Goal: Task Accomplishment & Management: Manage account settings

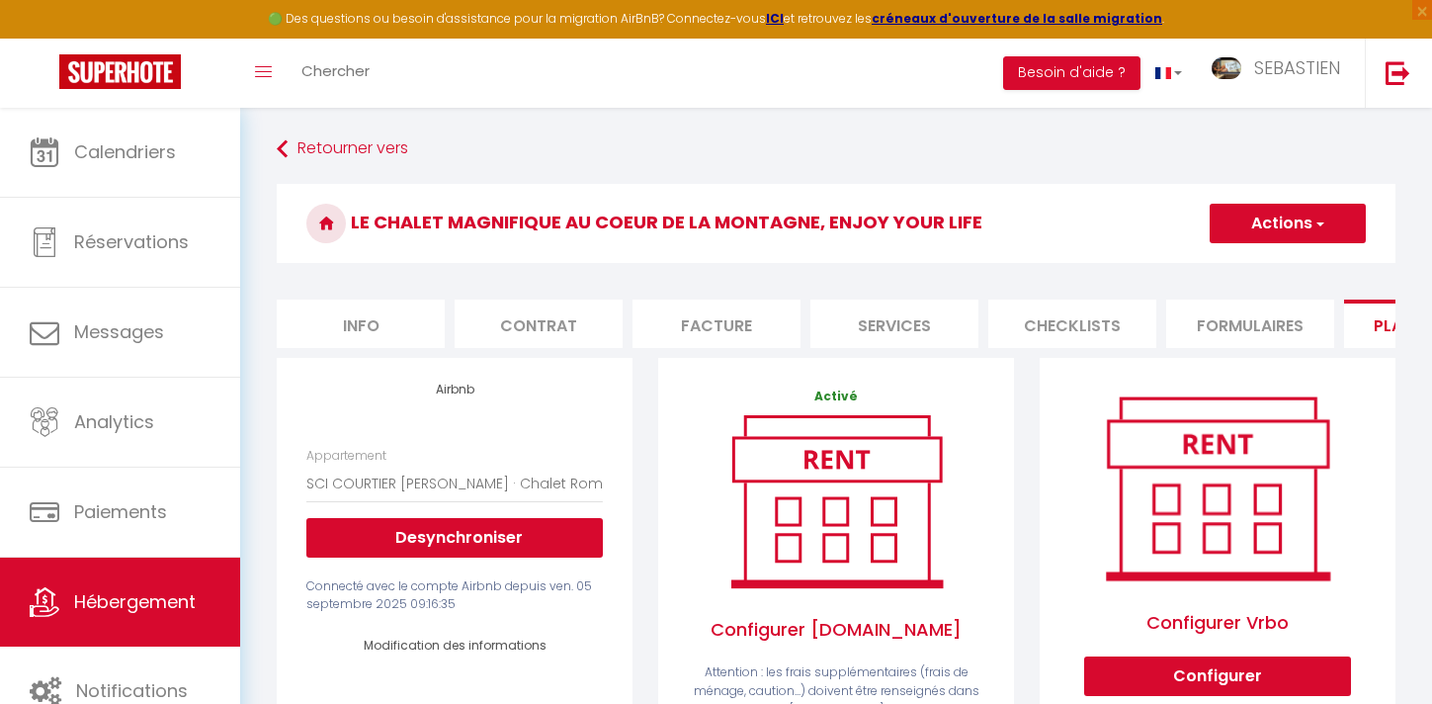
select select "1748-1351404931404997700"
select select "365"
select select "EUR"
select select
select select "+ 20 %"
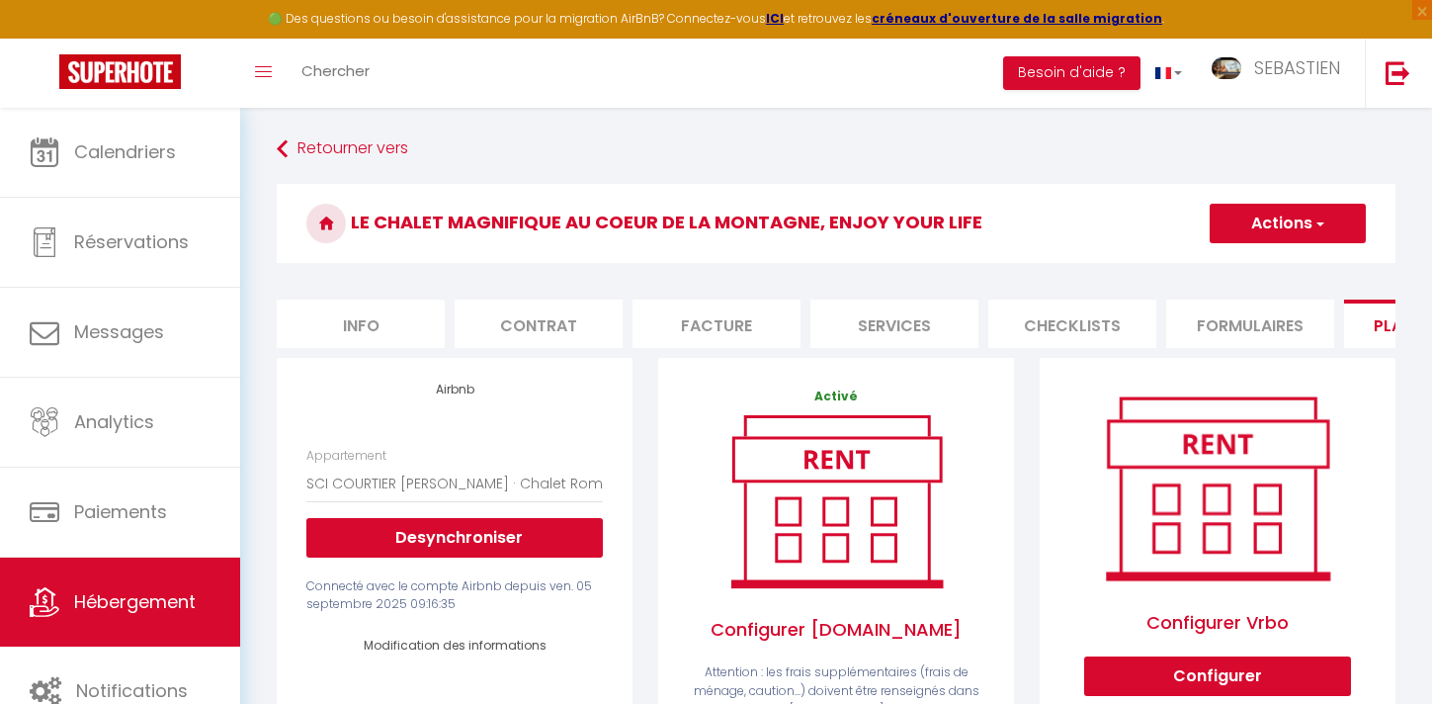
select select "+ 28 %"
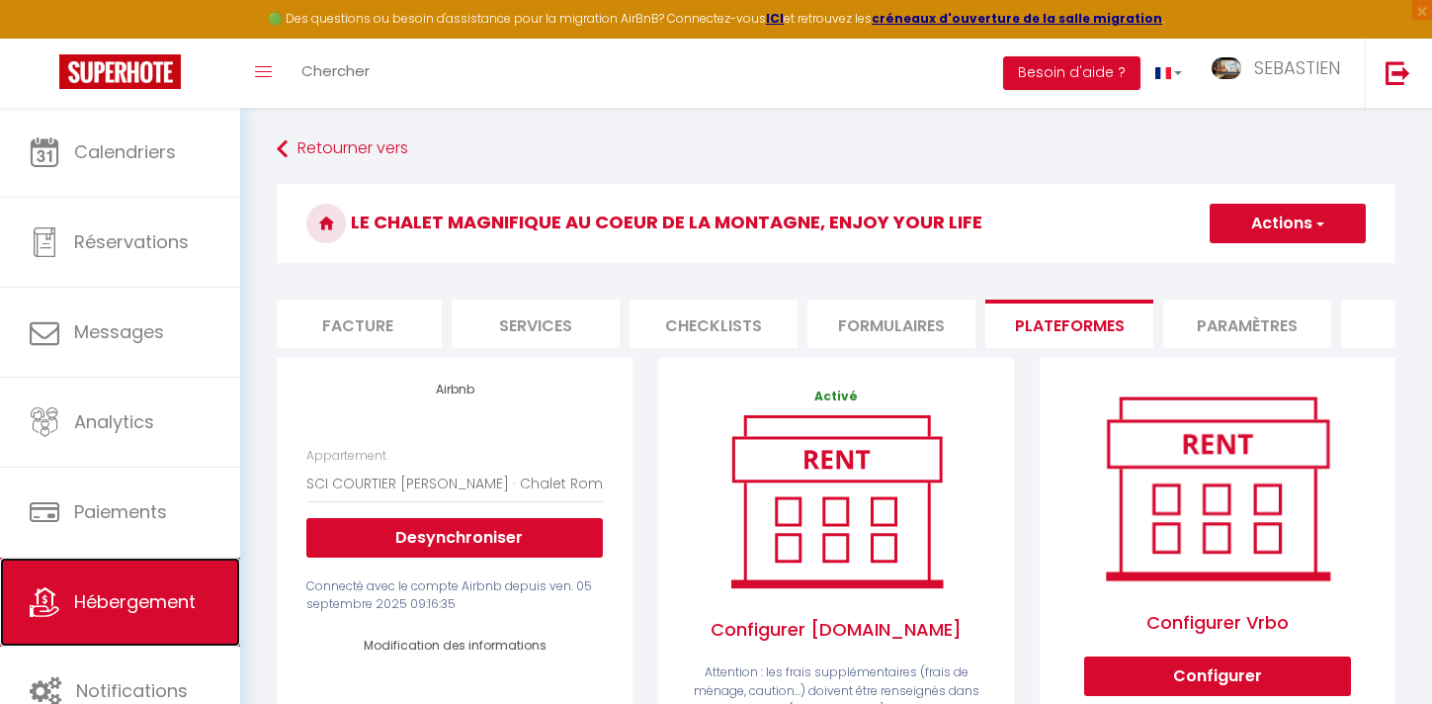
click at [187, 597] on span "Hébergement" at bounding box center [135, 601] width 122 height 25
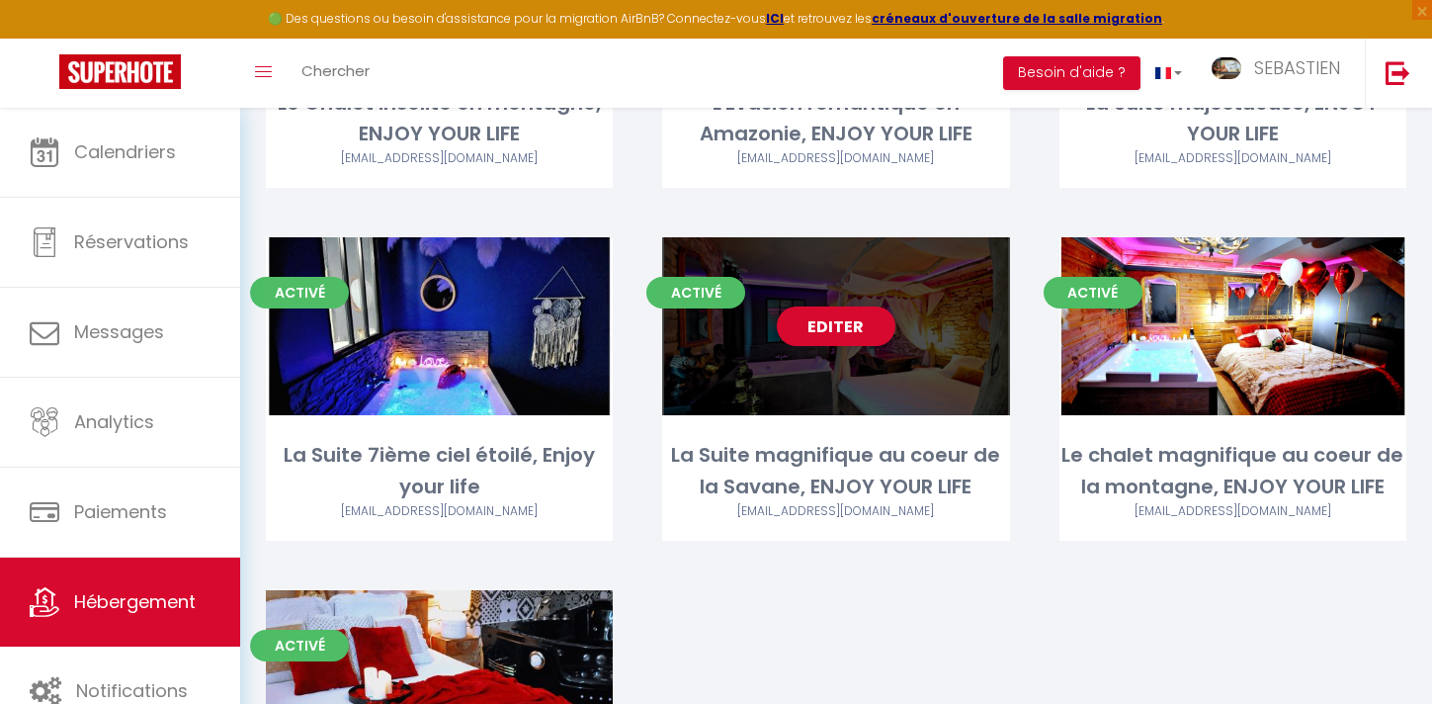
scroll to position [758, 0]
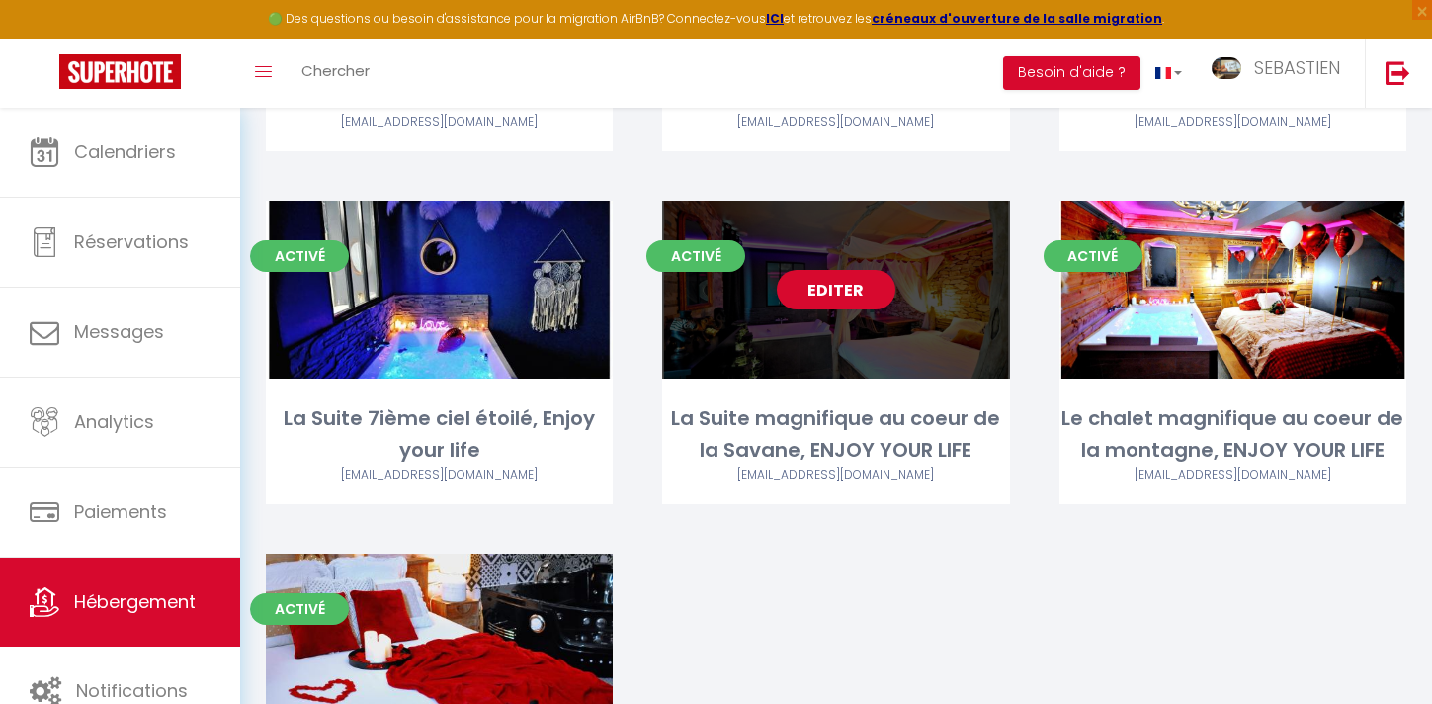
click at [869, 288] on link "Editer" at bounding box center [836, 290] width 119 height 40
select select "3"
select select "2"
select select "1"
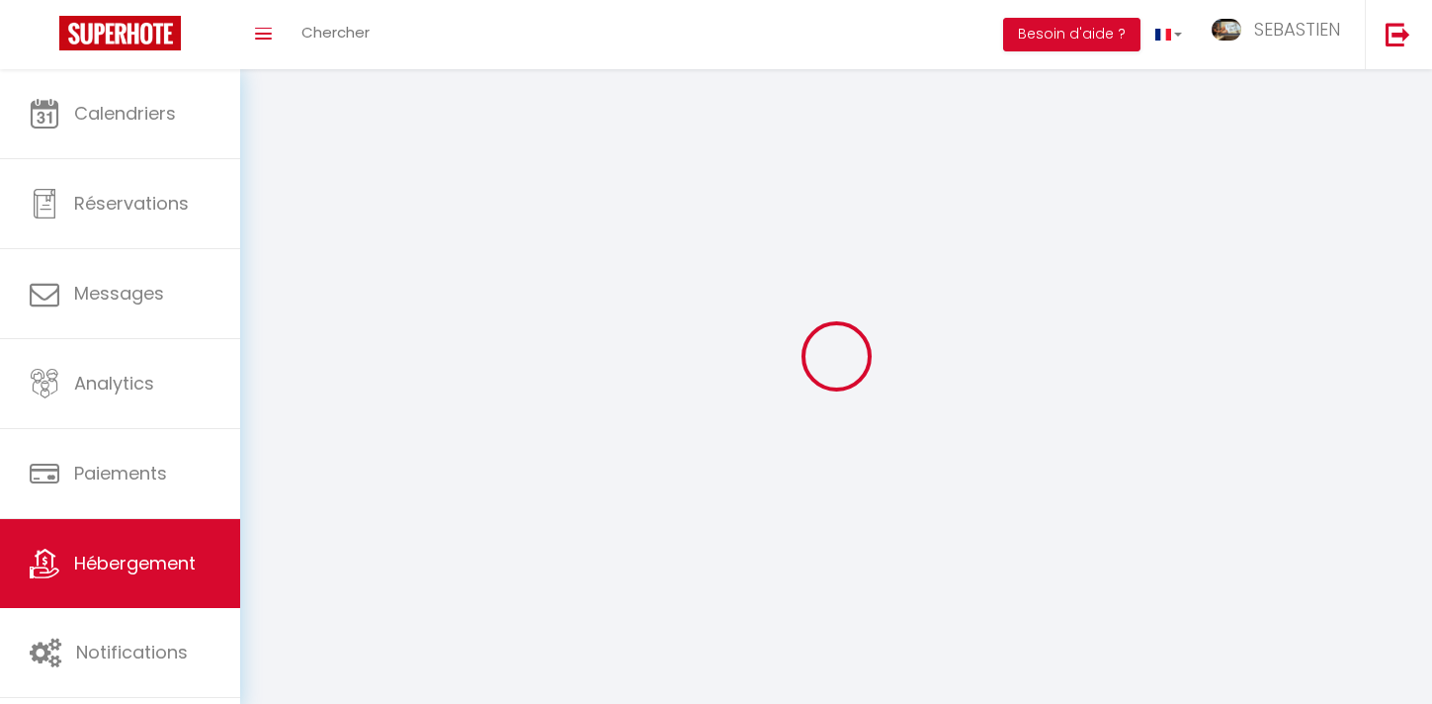
select select
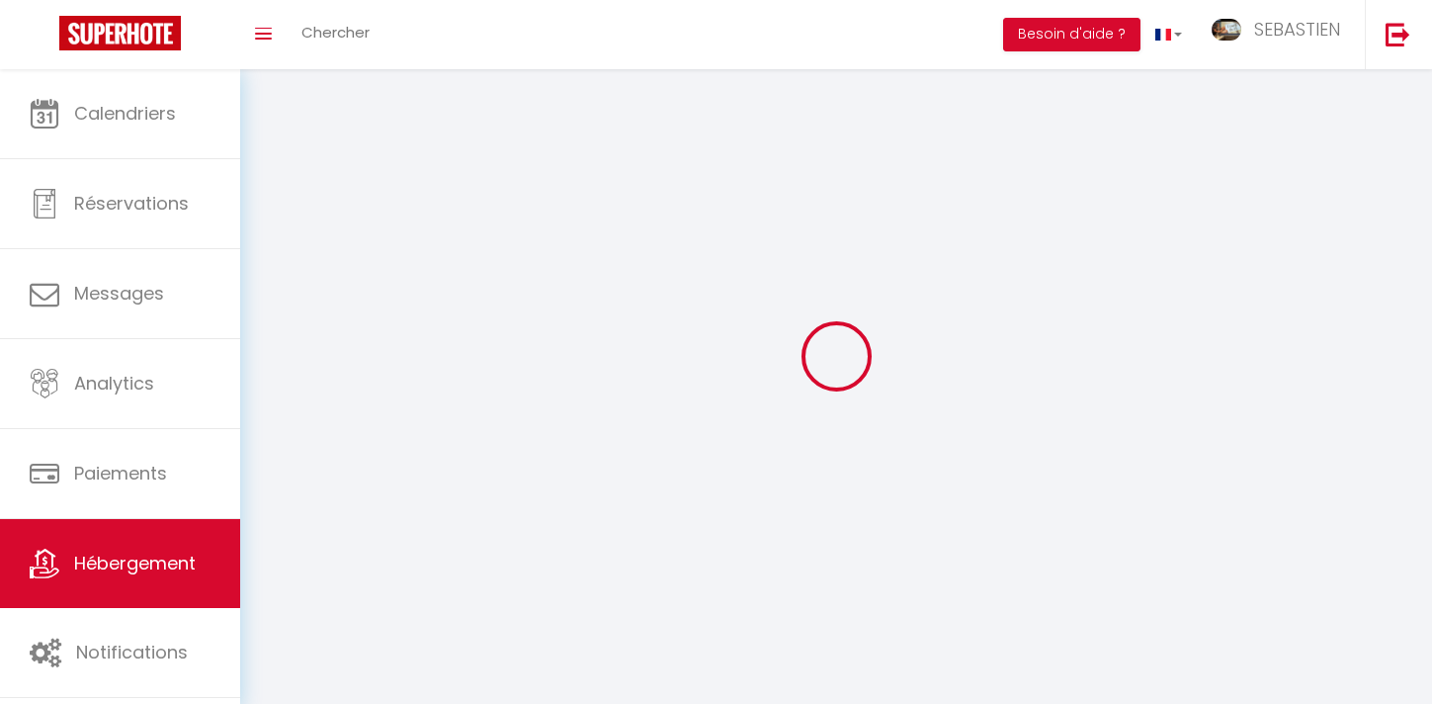
select select
checkbox input "false"
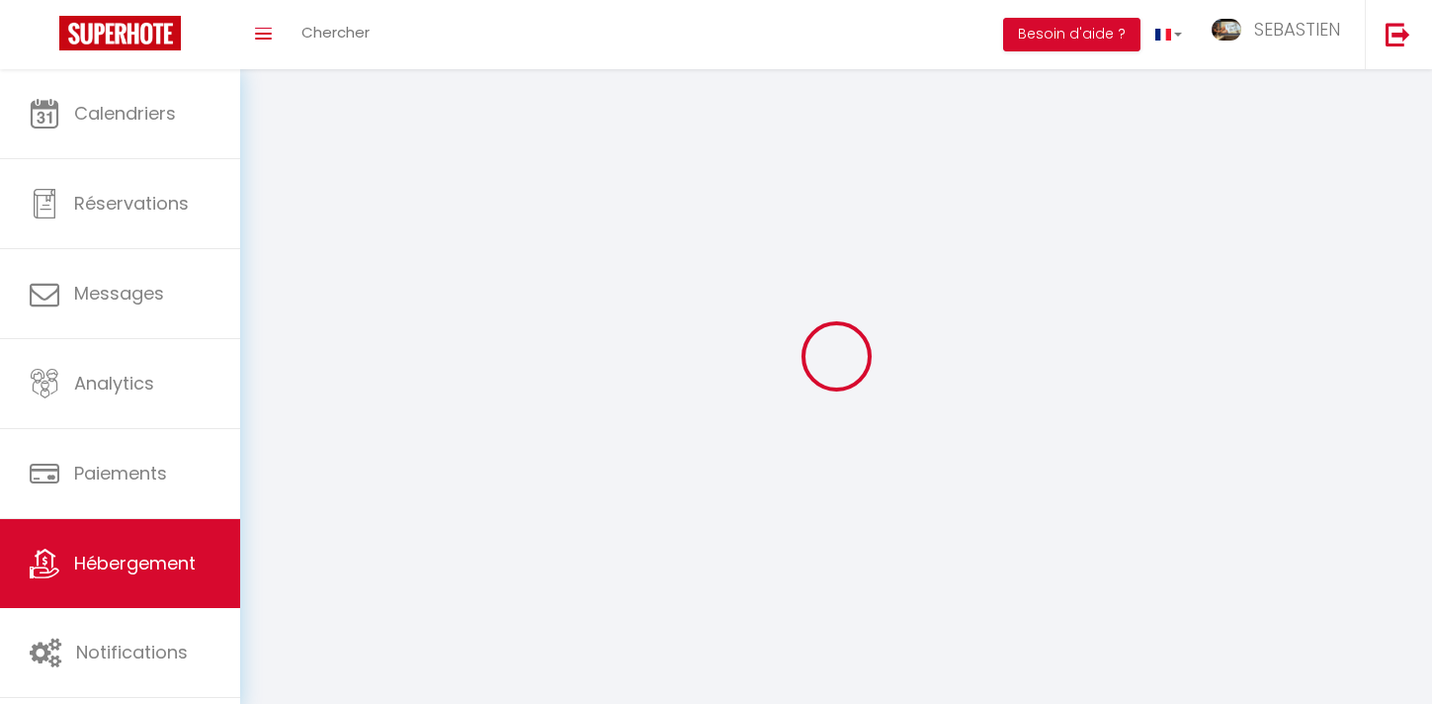
select select
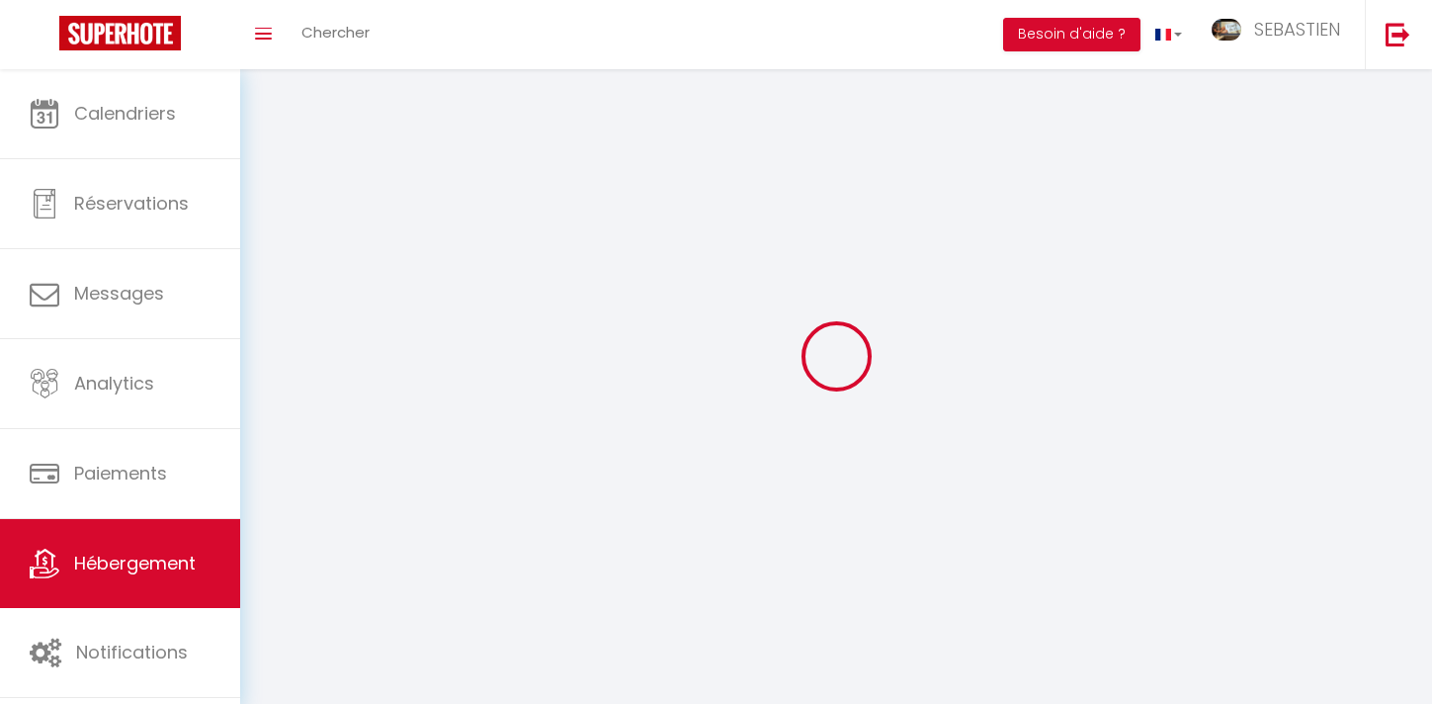
select select
checkbox input "false"
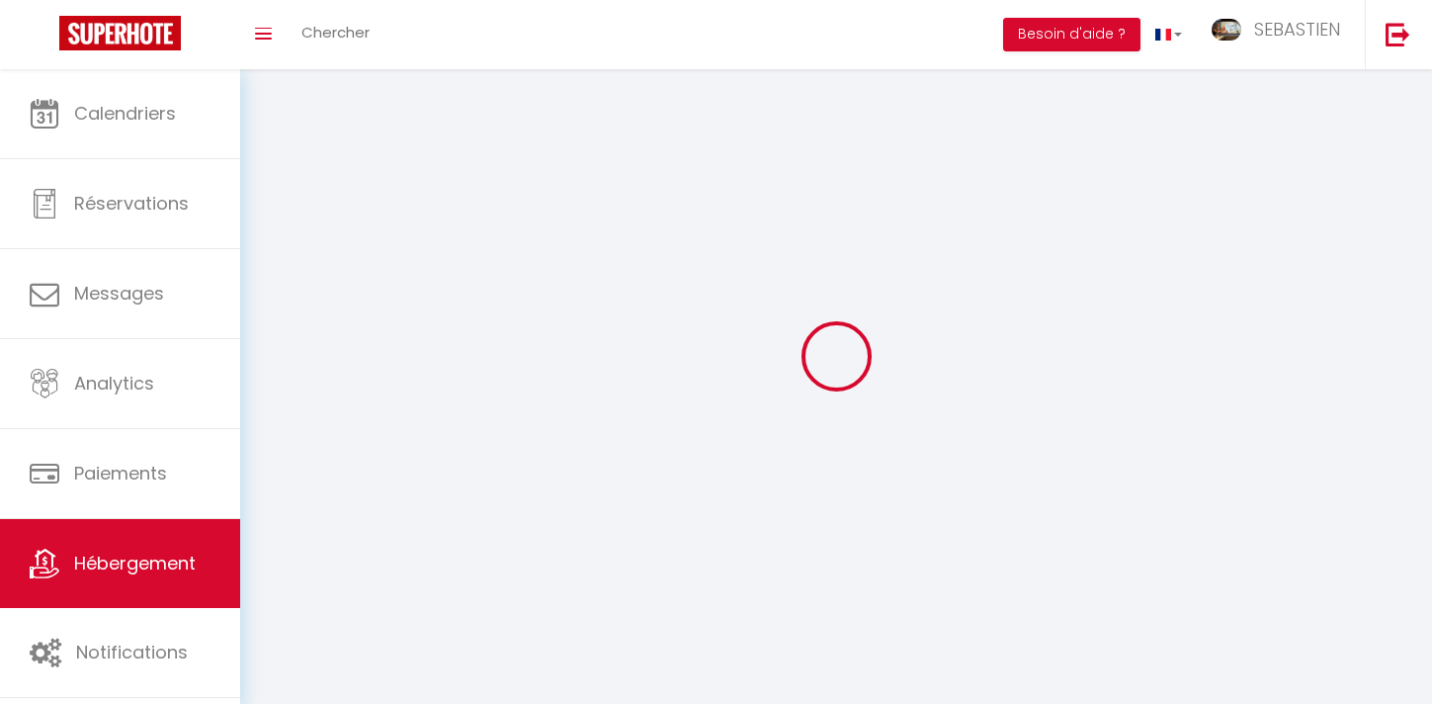
checkbox input "false"
select select
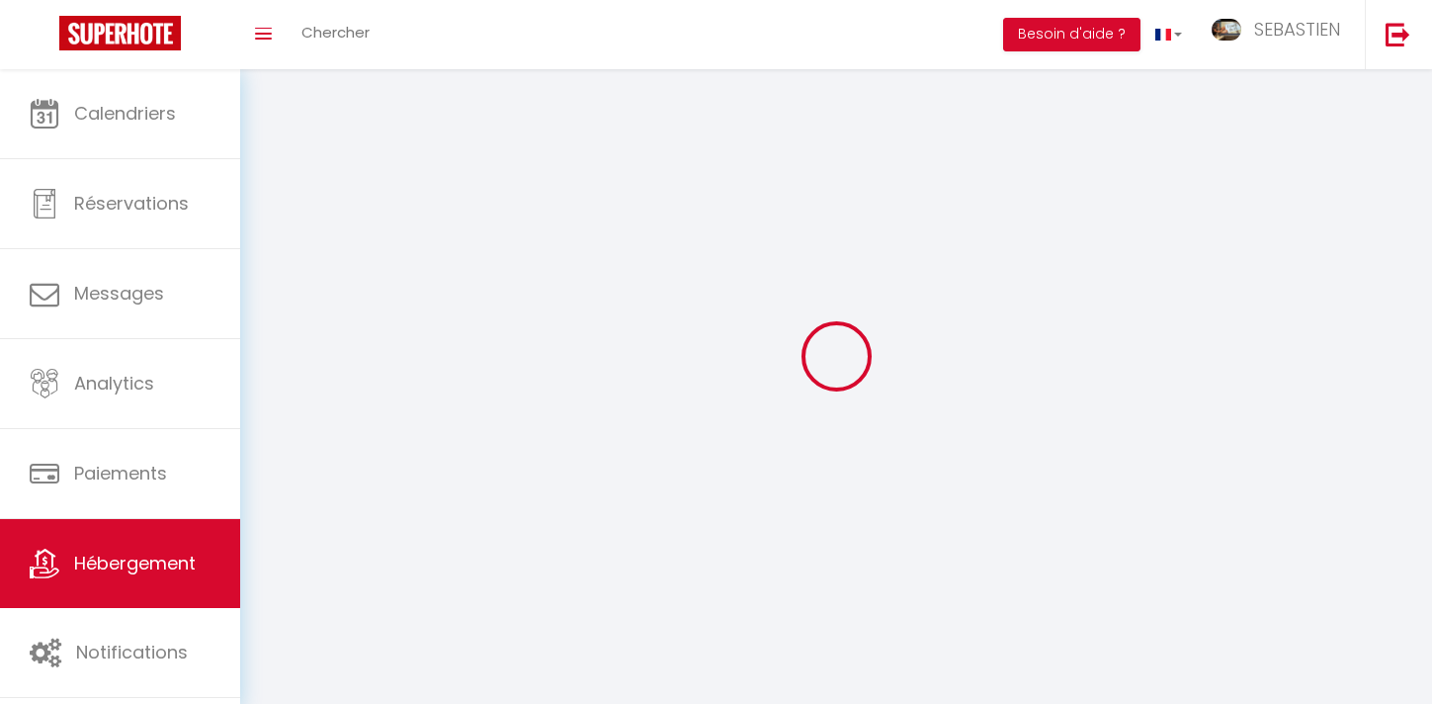
select select
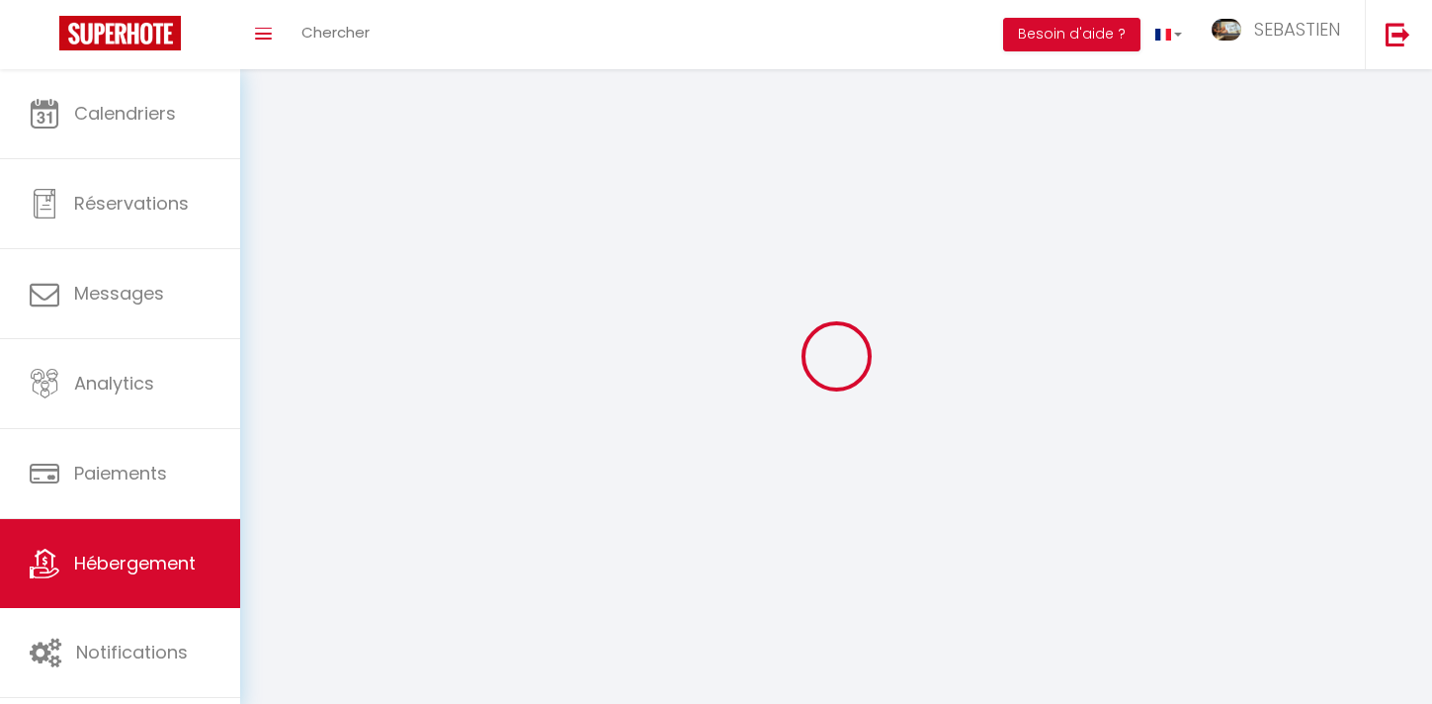
select select
checkbox input "false"
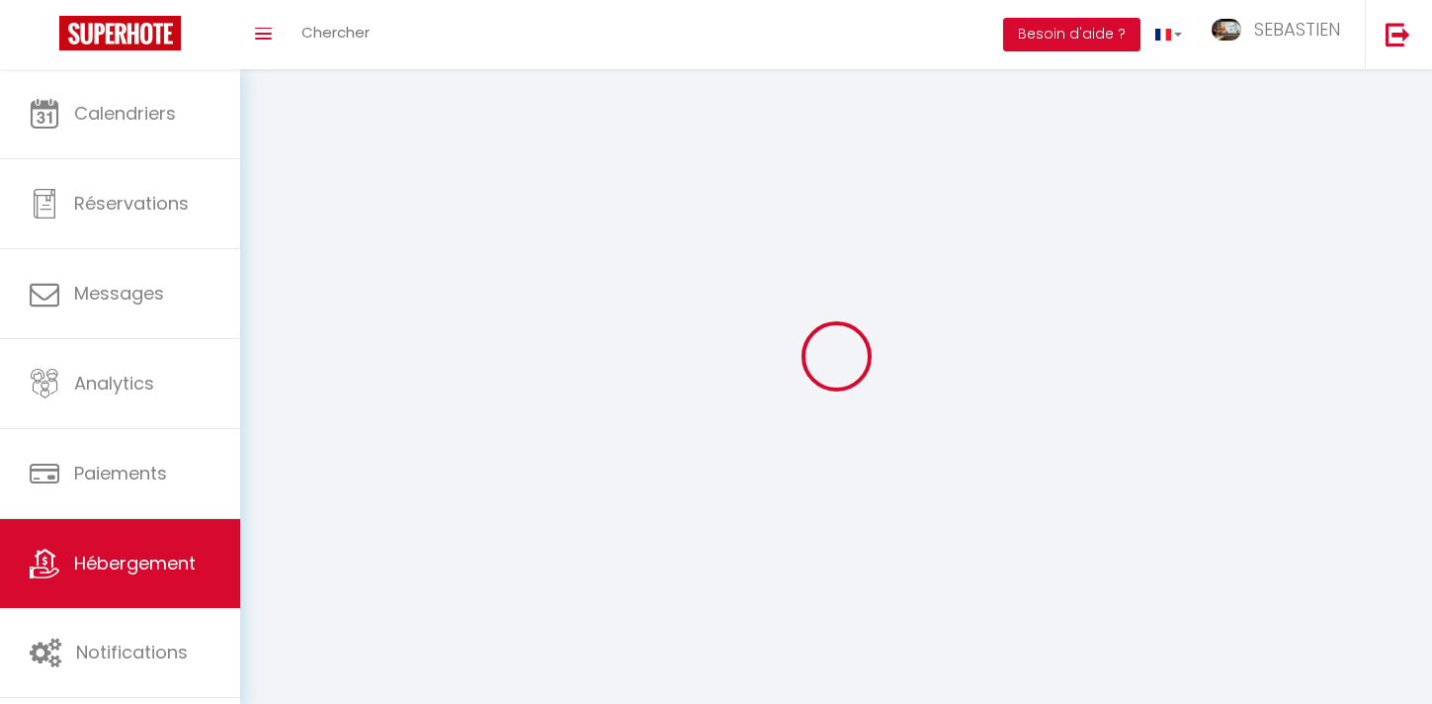
checkbox input "false"
select select
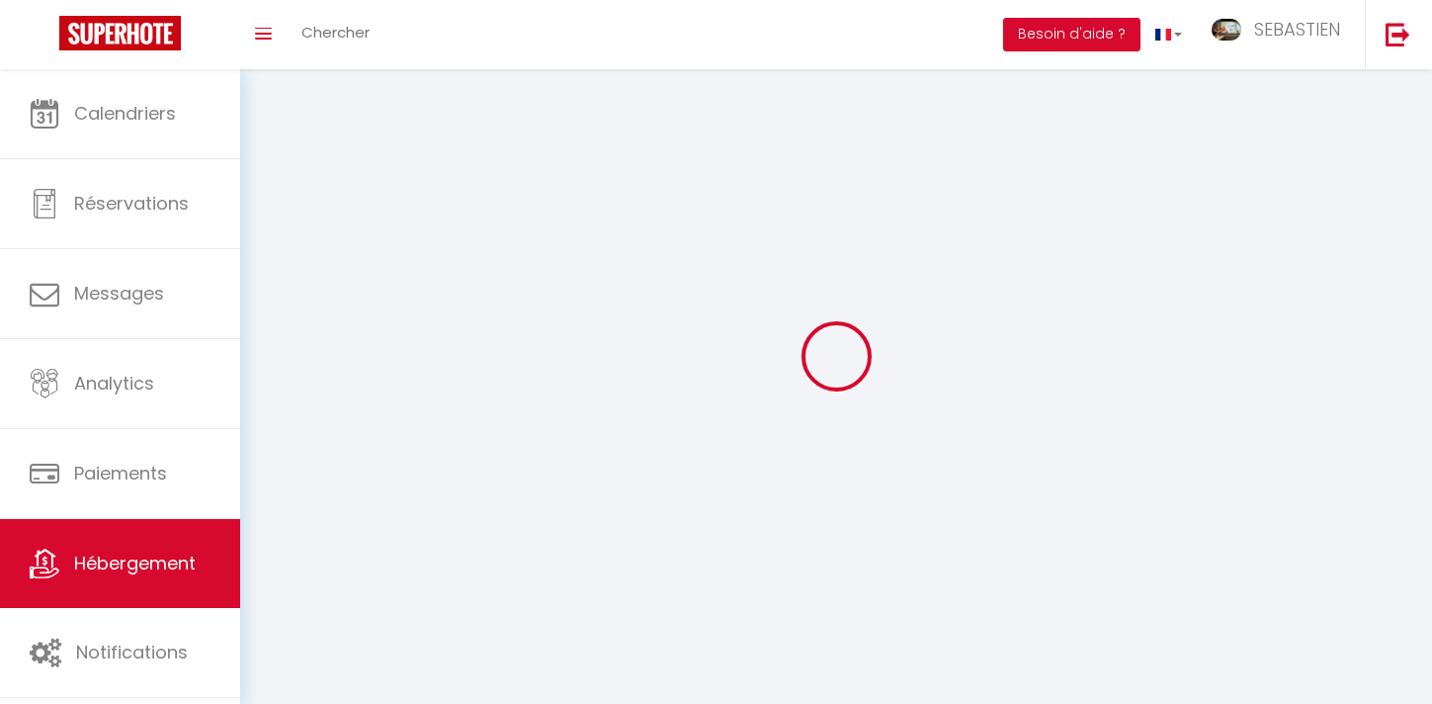
select select
checkbox input "false"
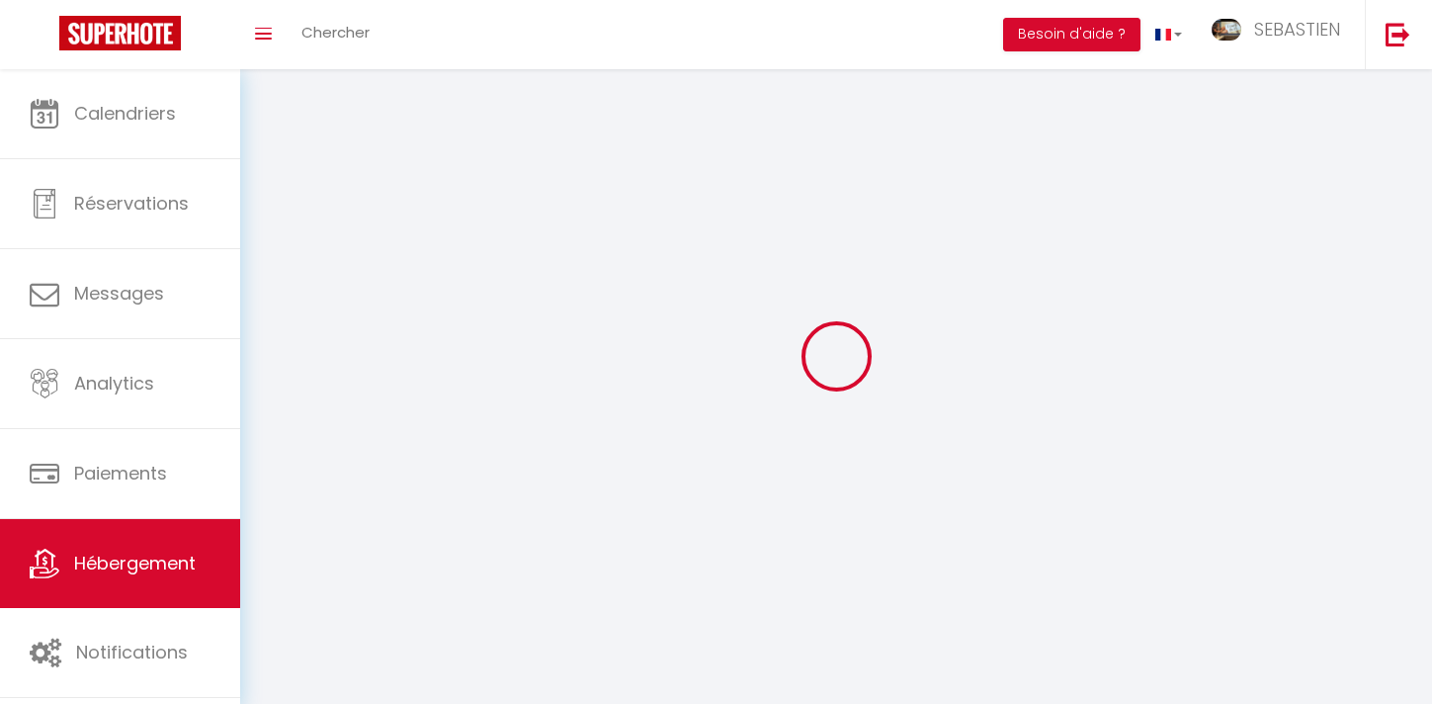
checkbox input "false"
select select
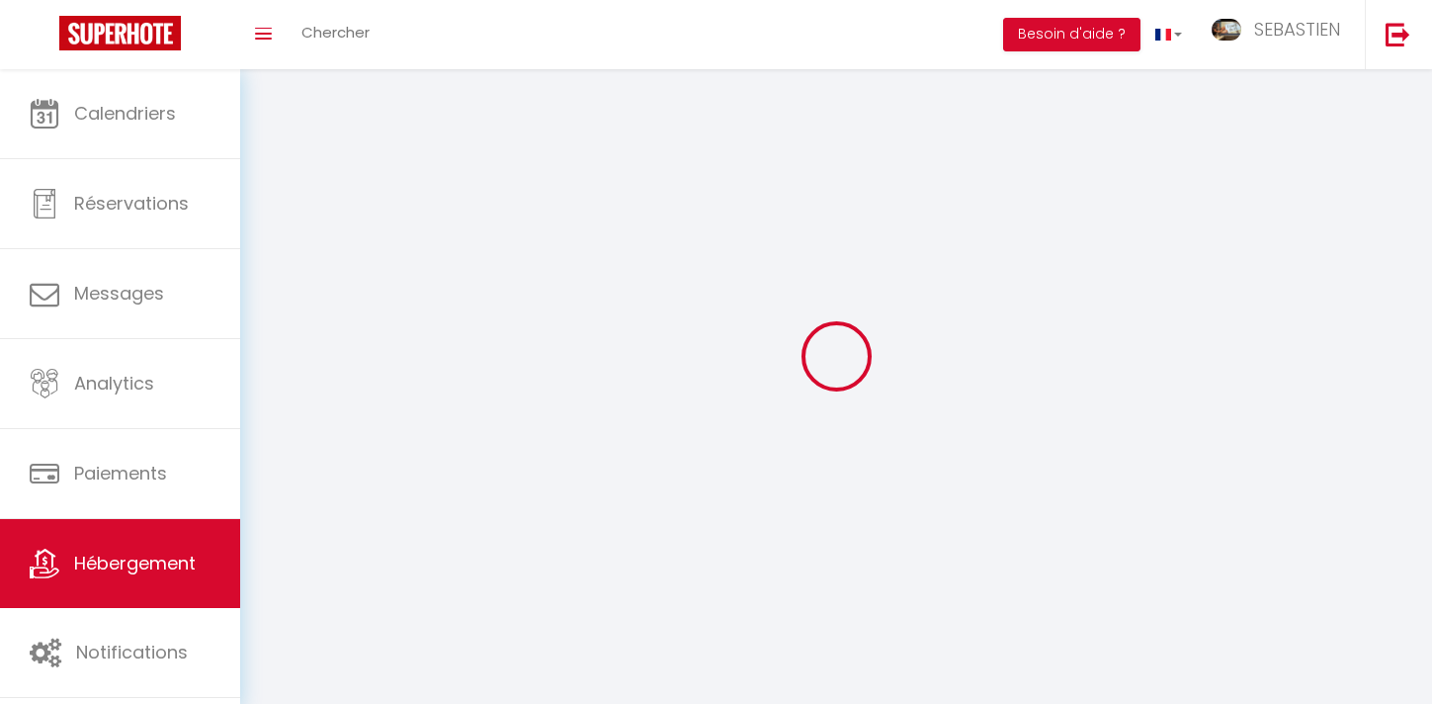
select select "28"
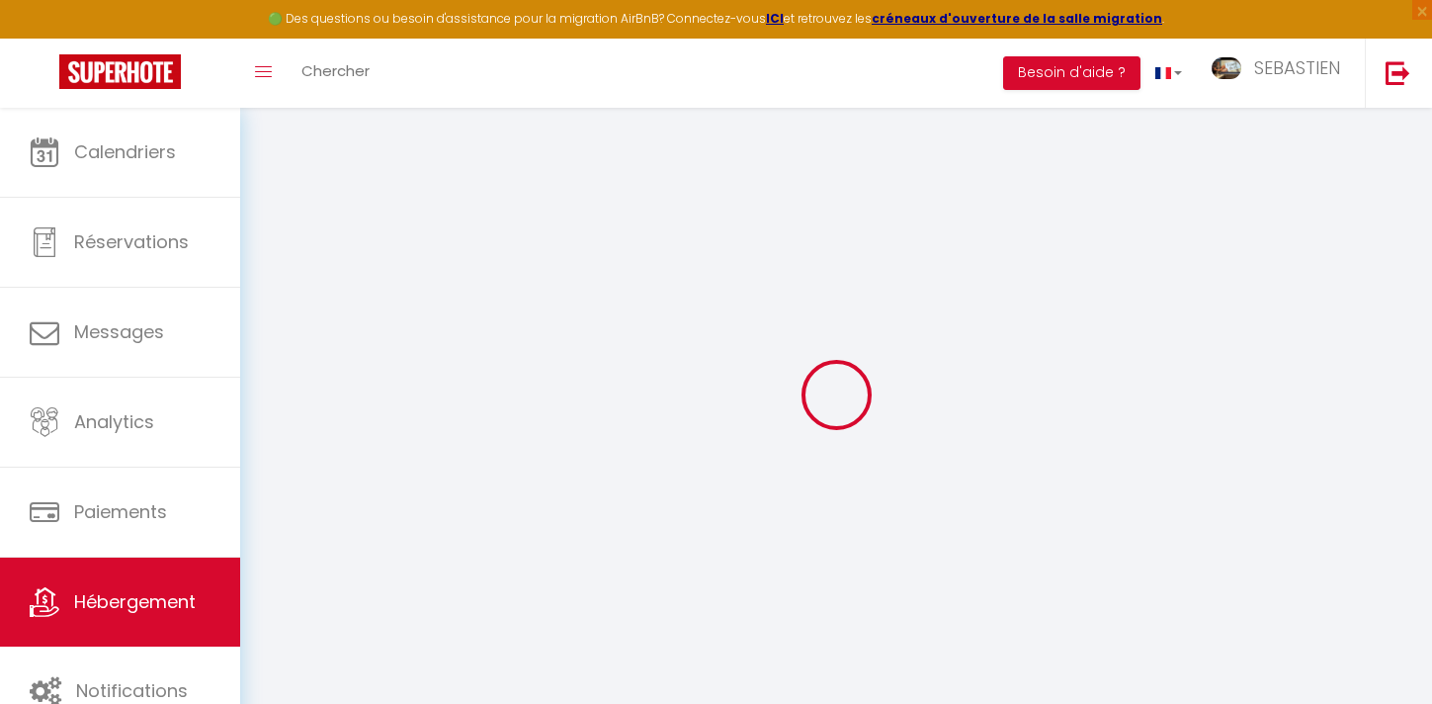
select select
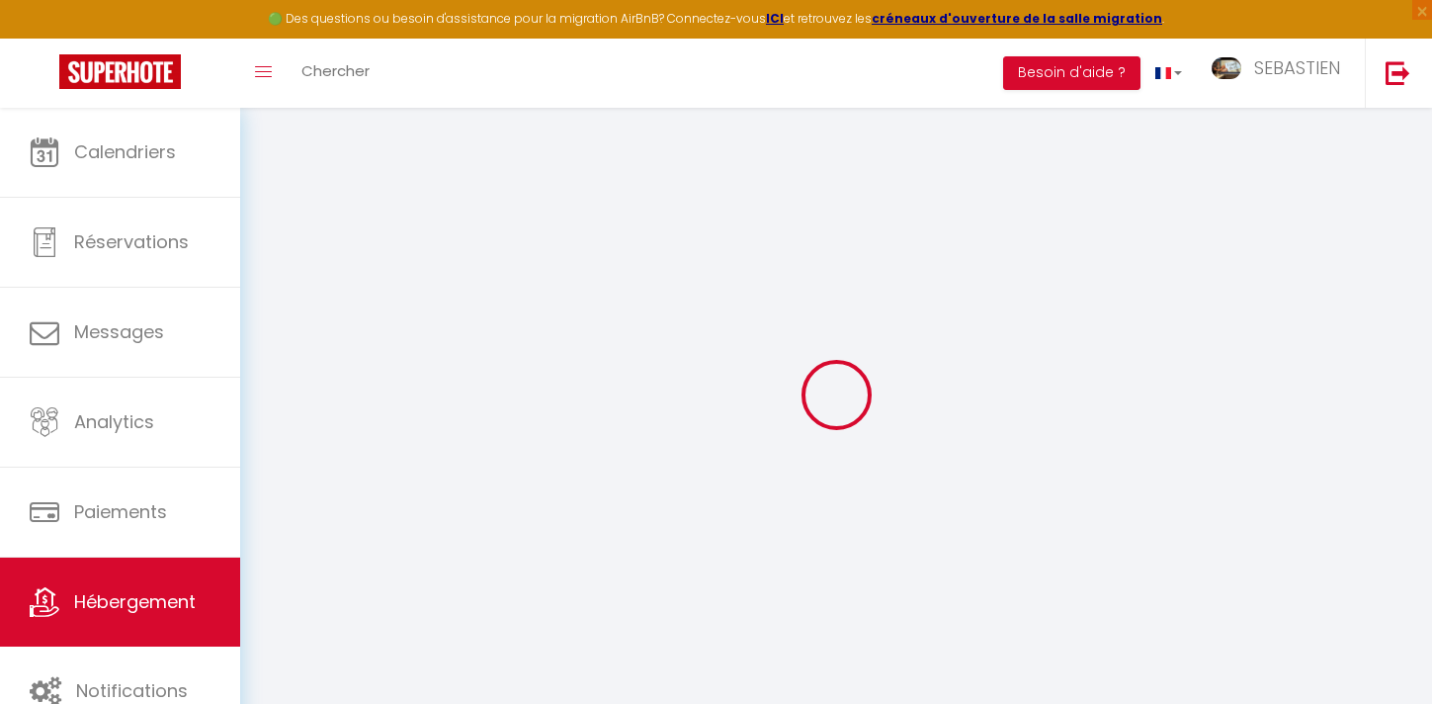
select select
checkbox input "false"
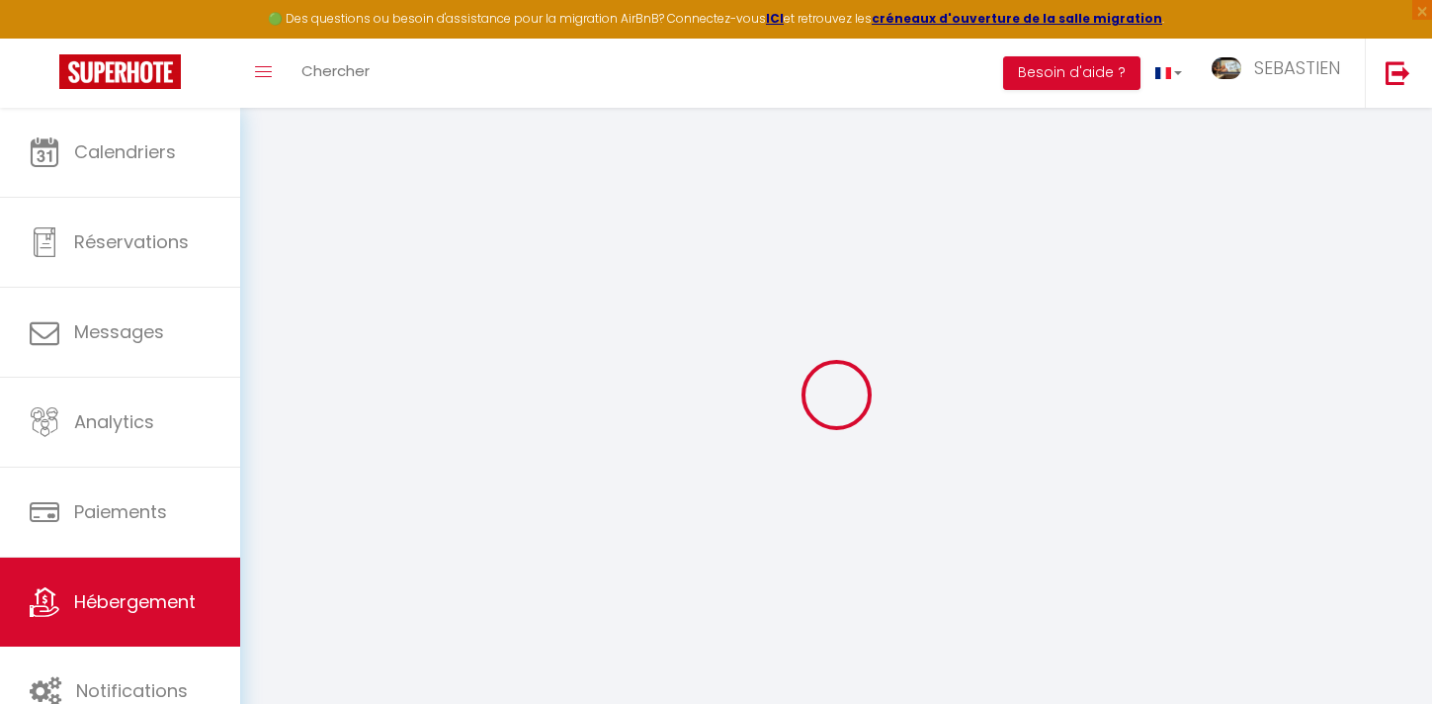
select select
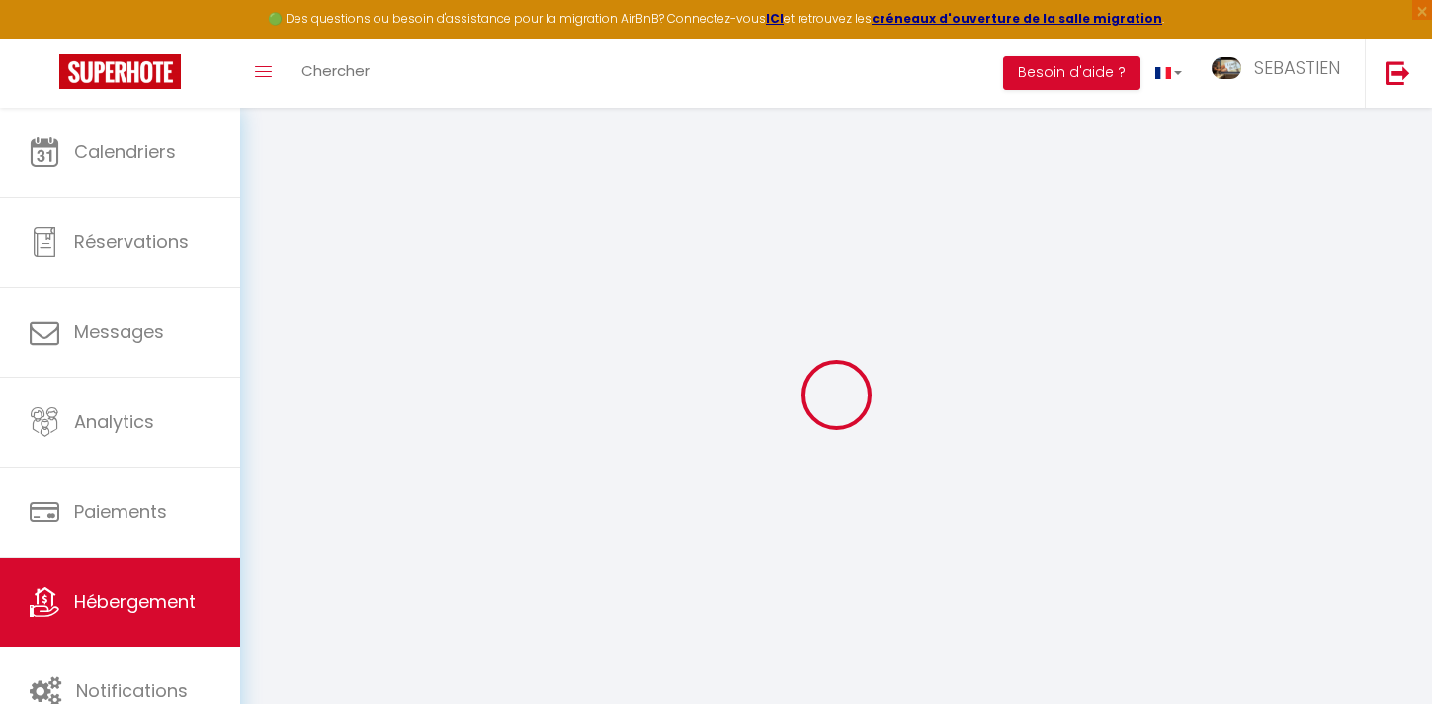
select select
checkbox input "false"
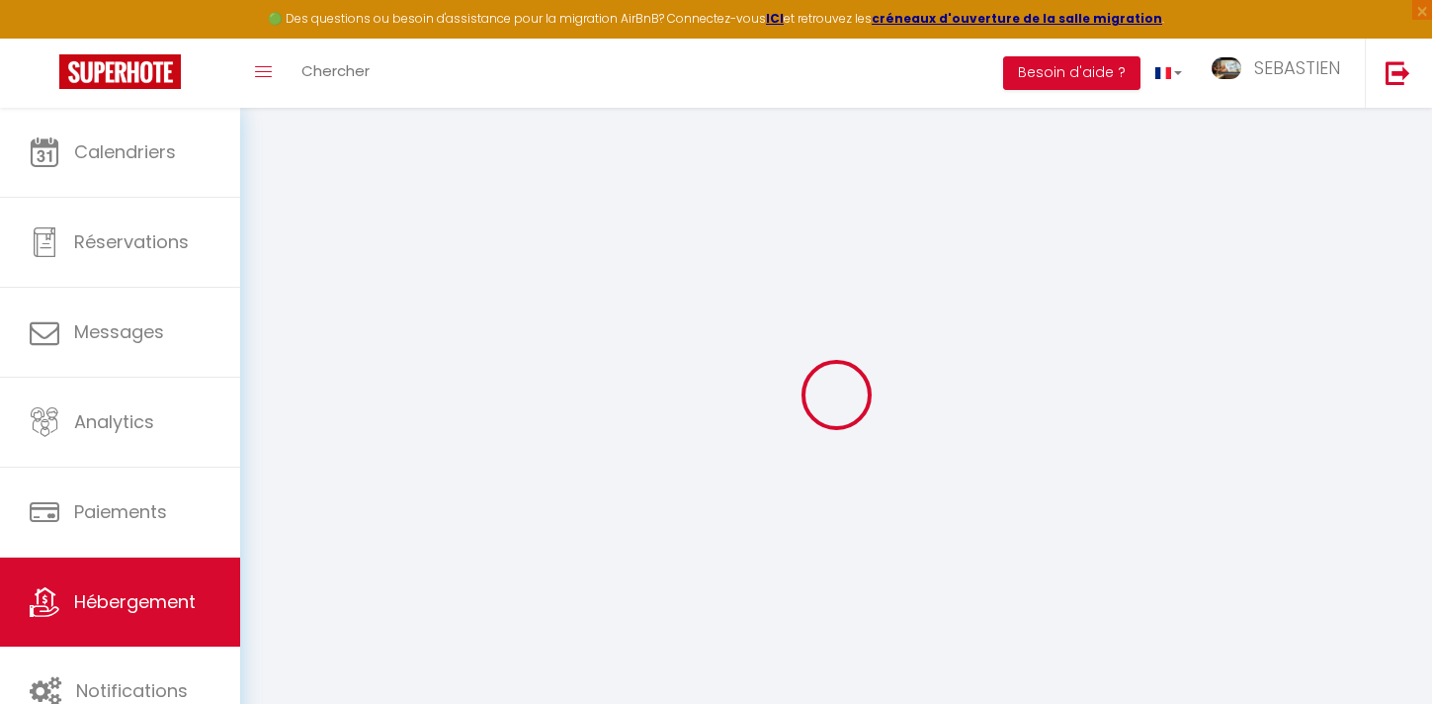
checkbox input "false"
select select
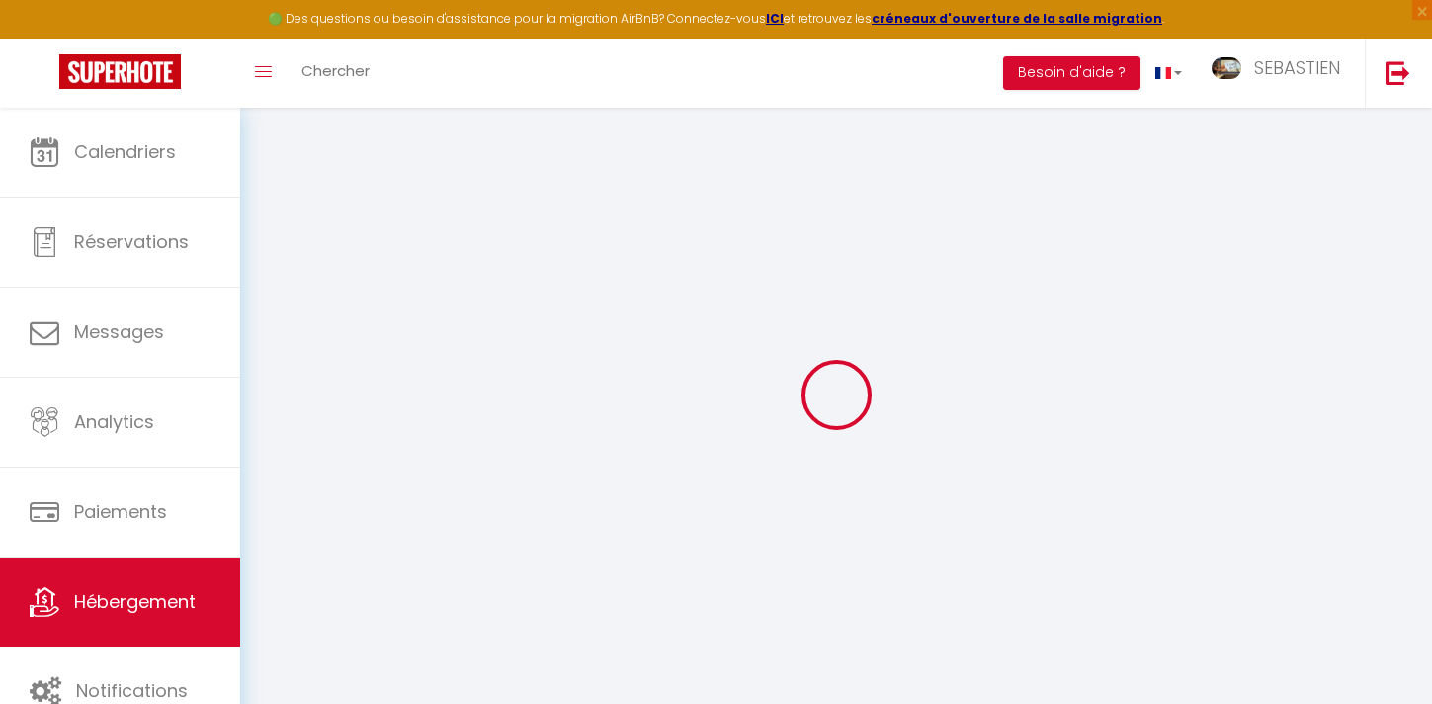
select select
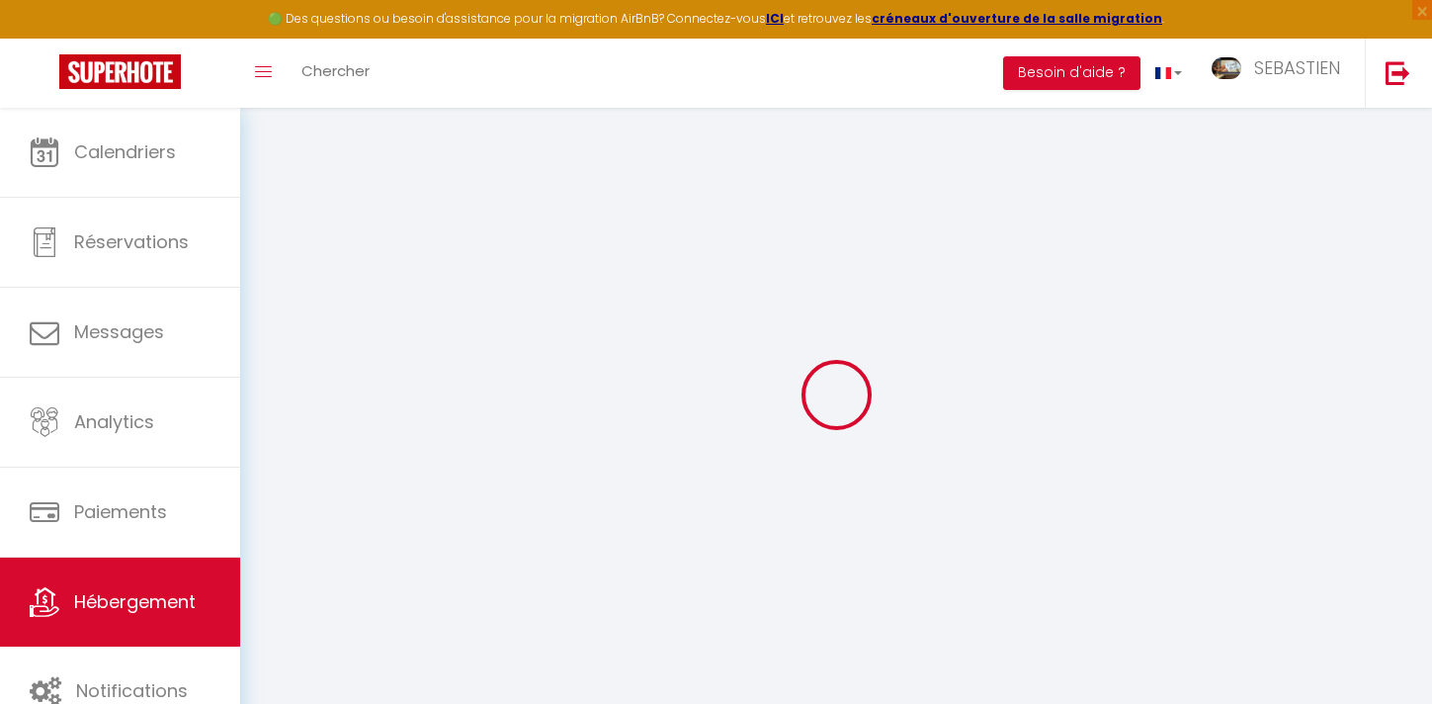
checkbox input "false"
select select
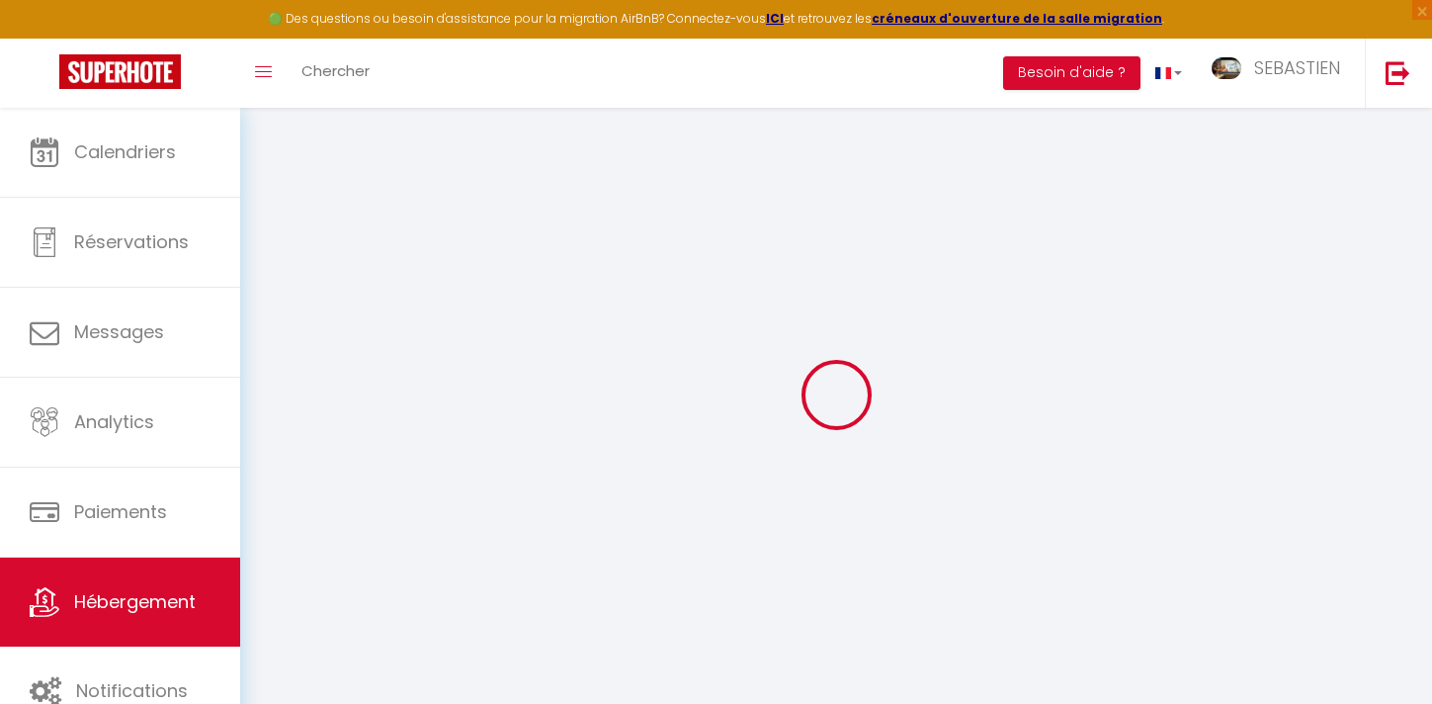
select select
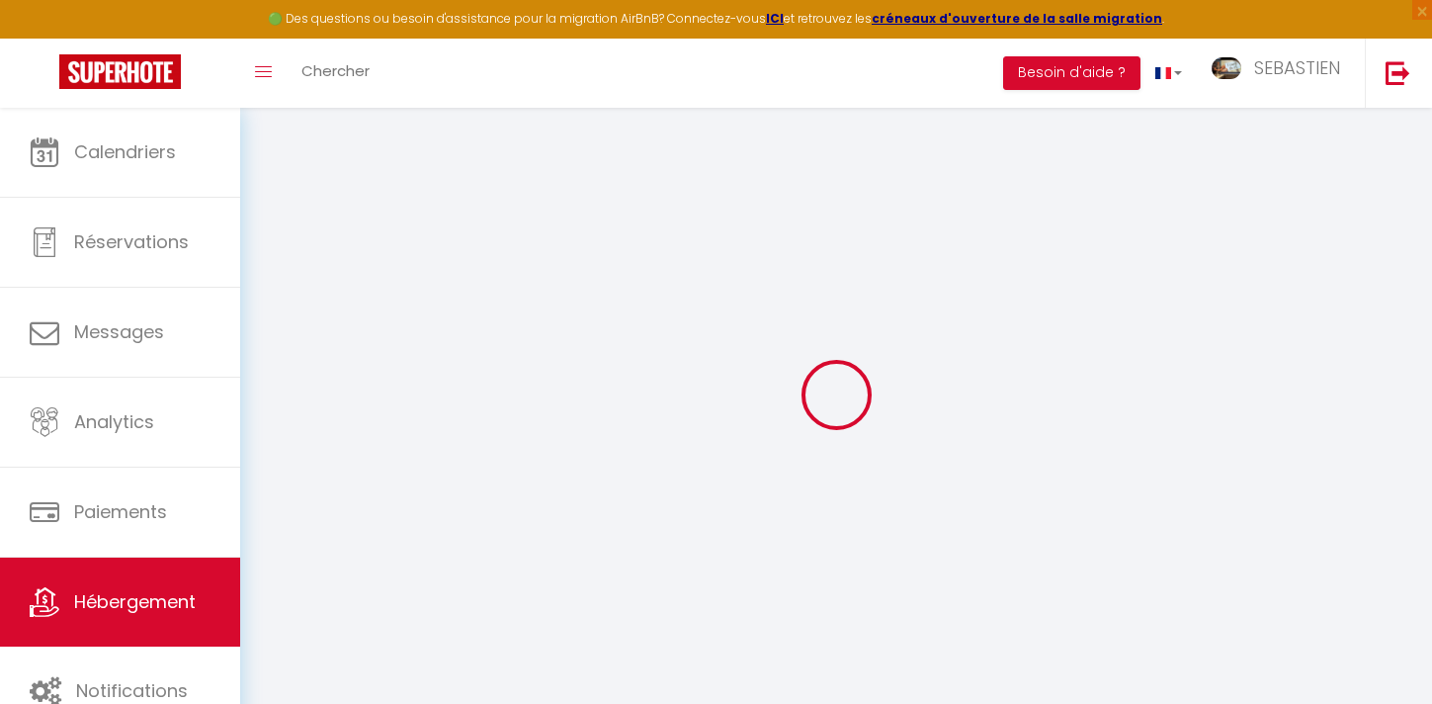
select select
checkbox input "false"
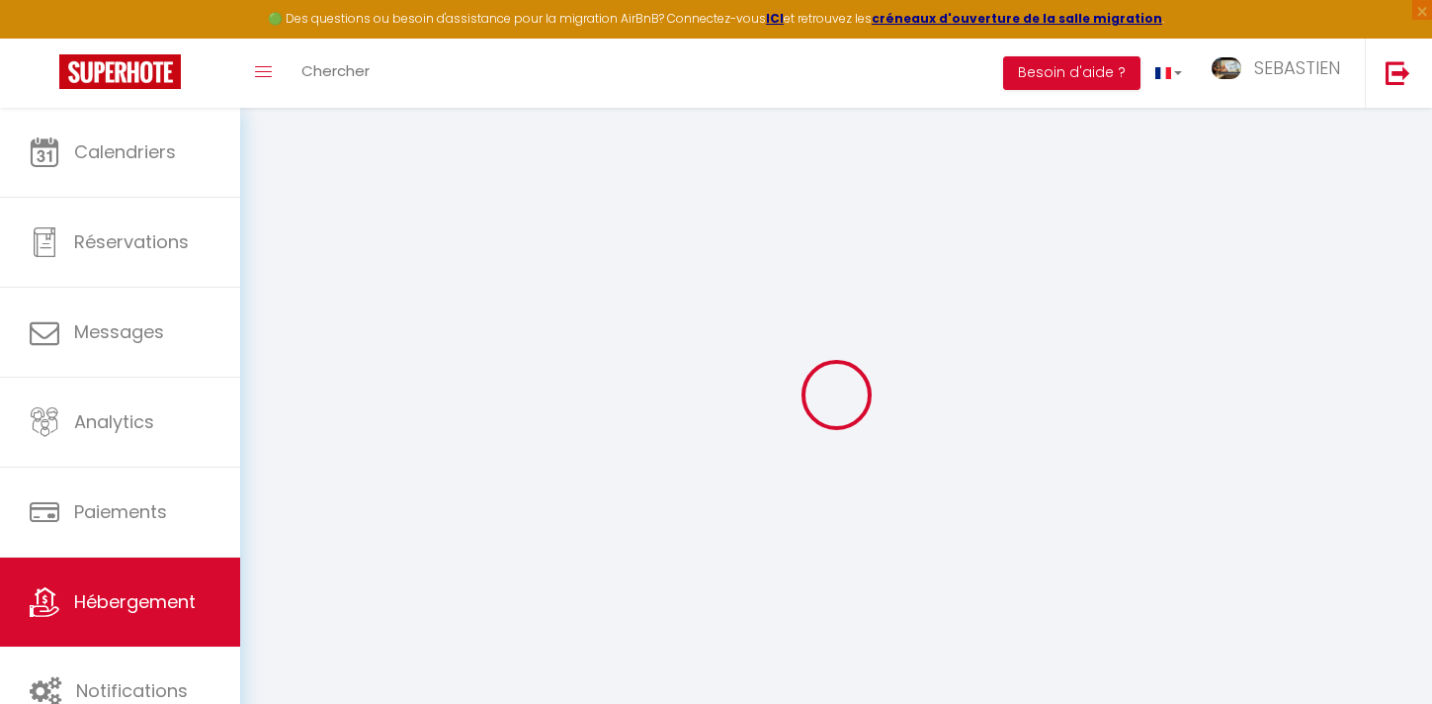
checkbox input "false"
select select
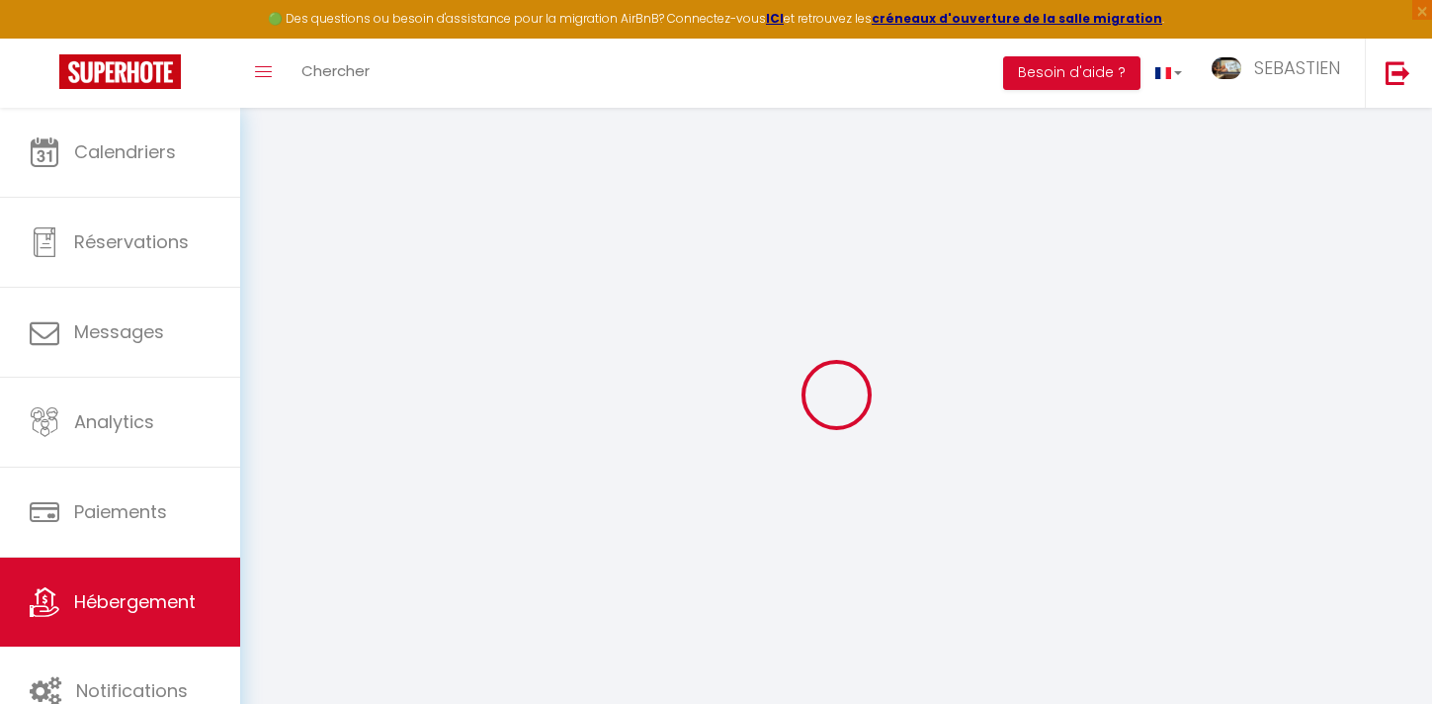
select select
checkbox input "false"
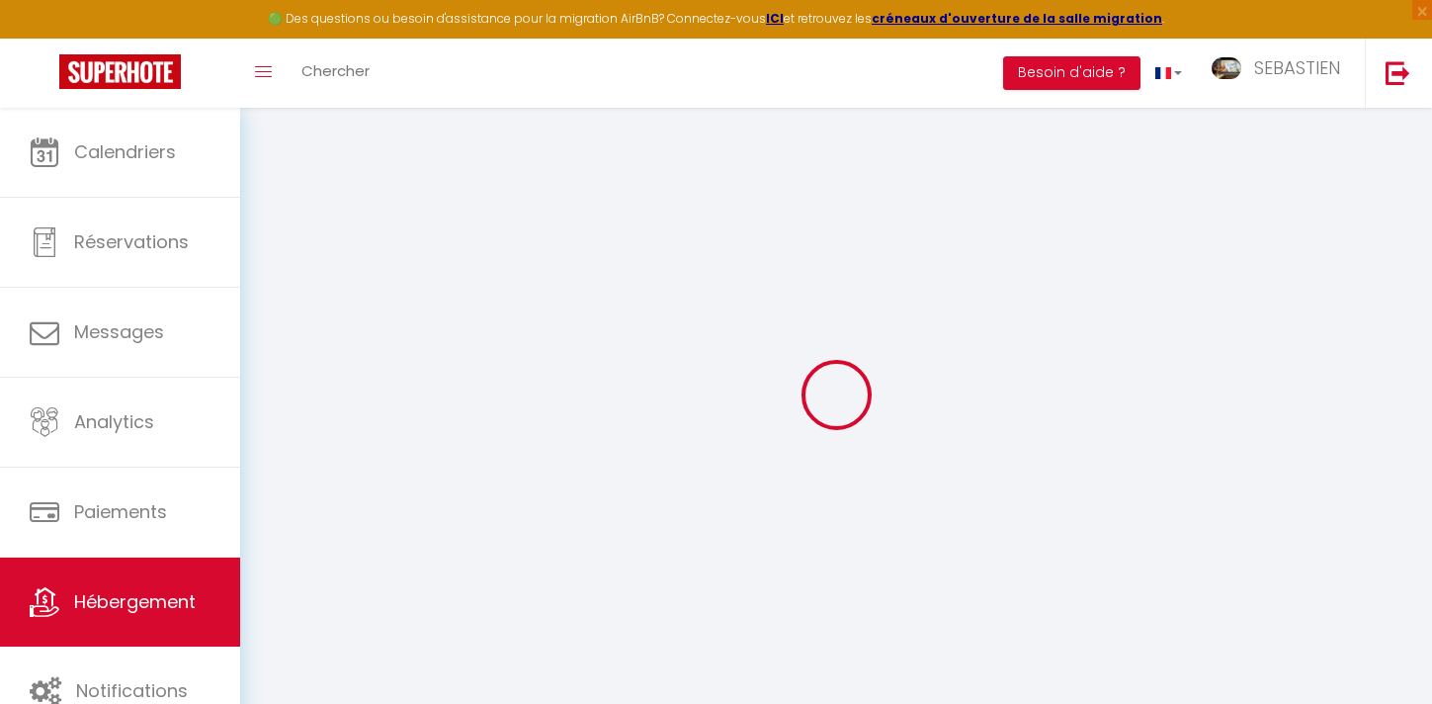
checkbox input "false"
select select
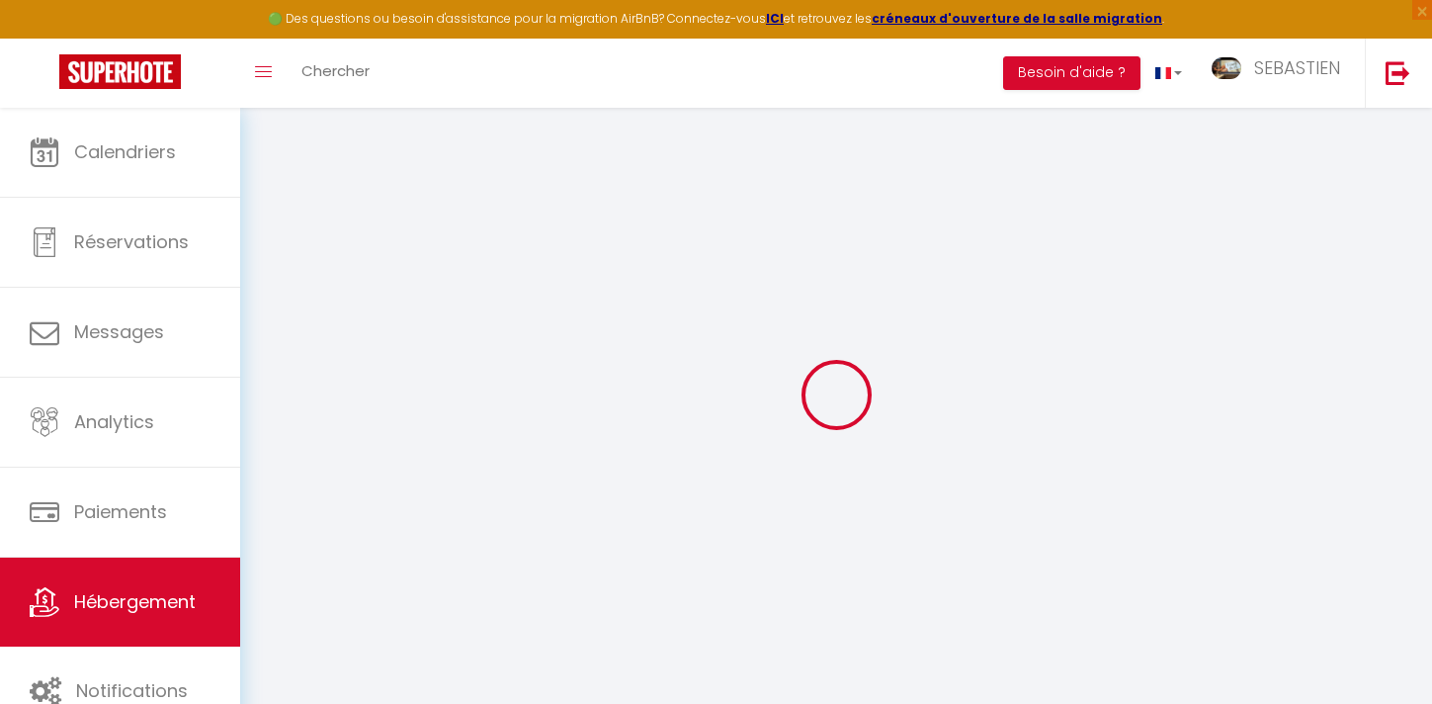
type input "La Suite magnifique au coeur de la Savane, ENJOY YOUR LIFE"
type input "[PERSON_NAME]"
type input "COURTIER"
type input "[STREET_ADDRESS]"
type input "67360"
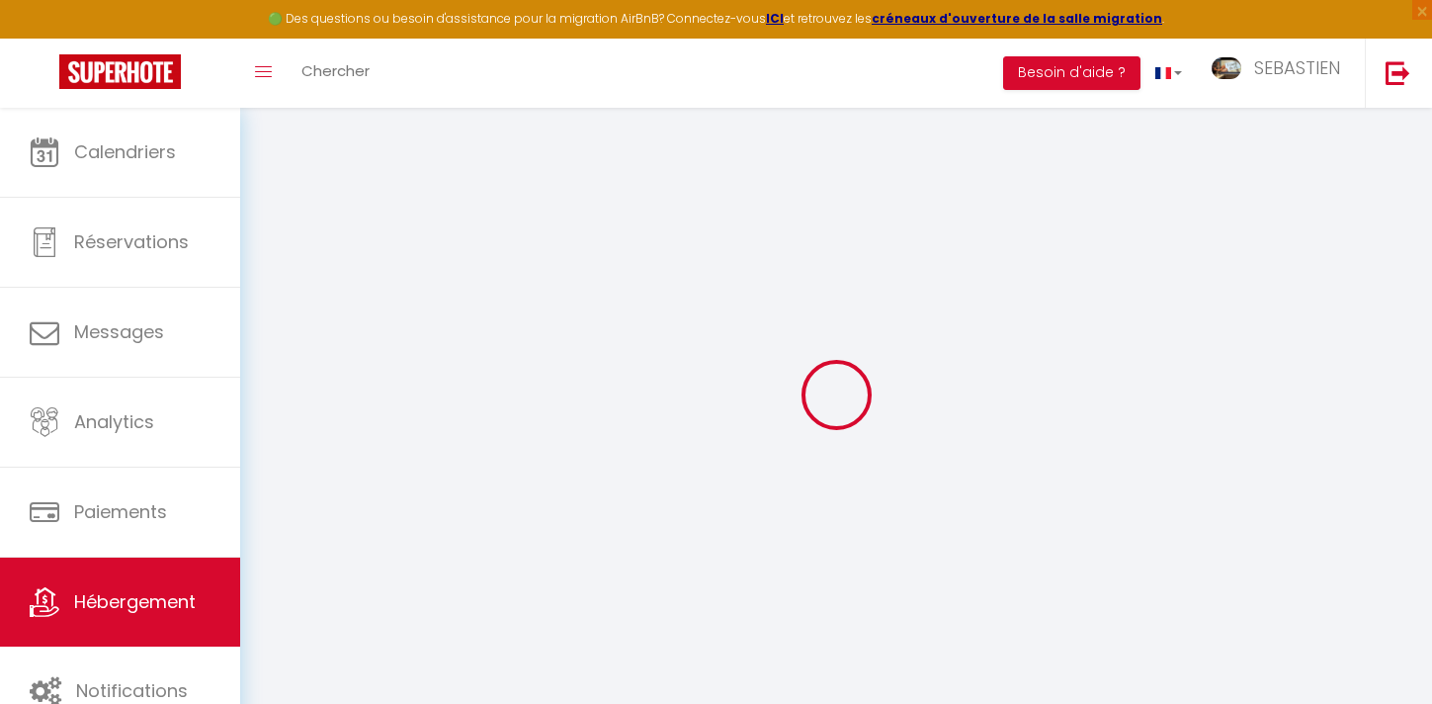
type input "[DEMOGRAPHIC_DATA]"
select select "2"
type input "97"
type input "30"
type input "5"
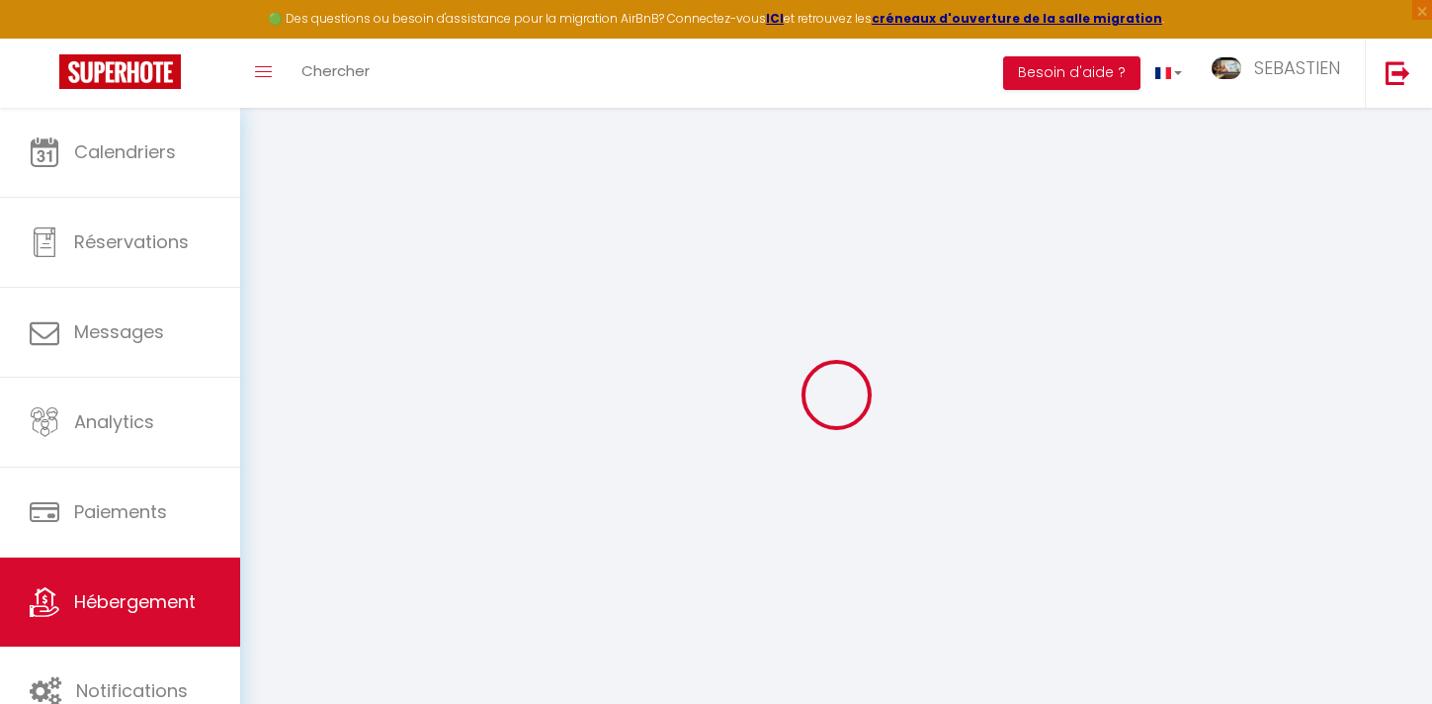
type input "10"
type input "150"
select select
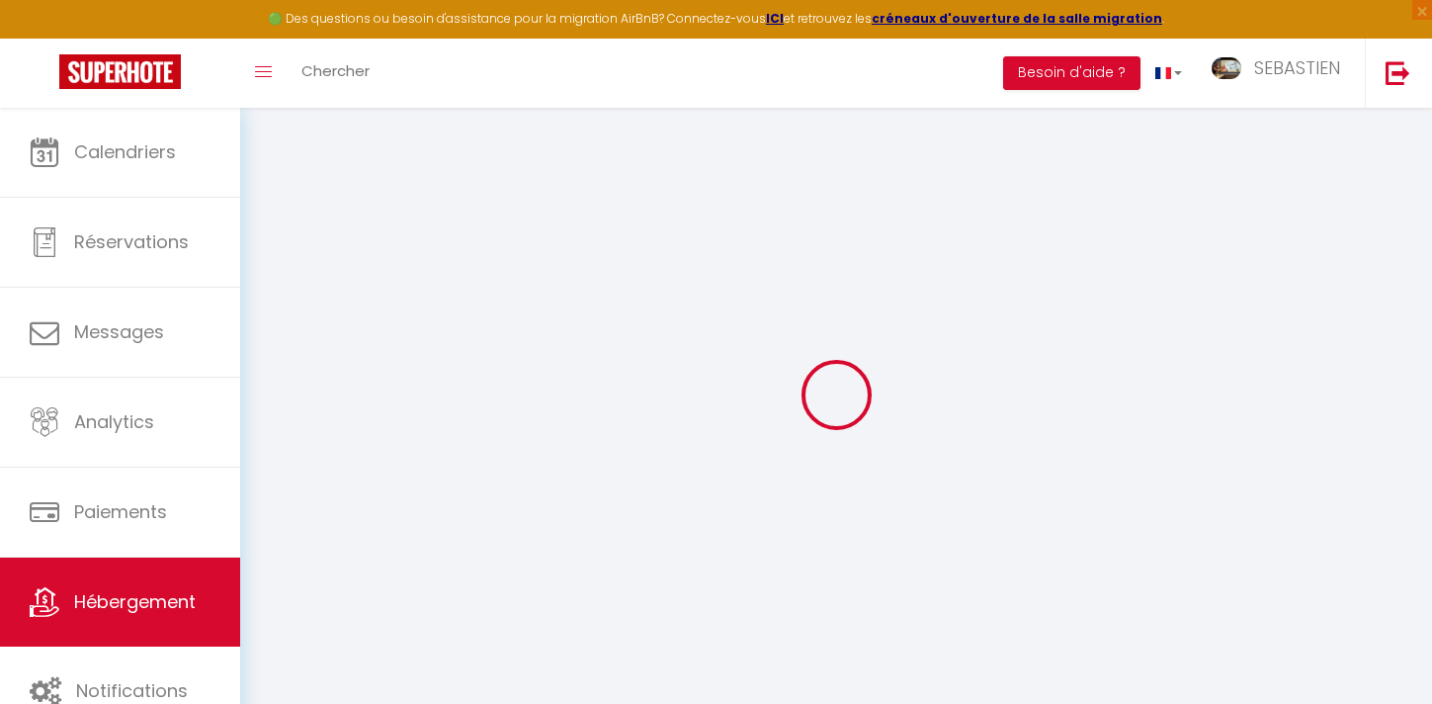
select select
type input "[STREET_ADDRESS]"
type input "38300"
type input "[PERSON_NAME]-JALLIEU"
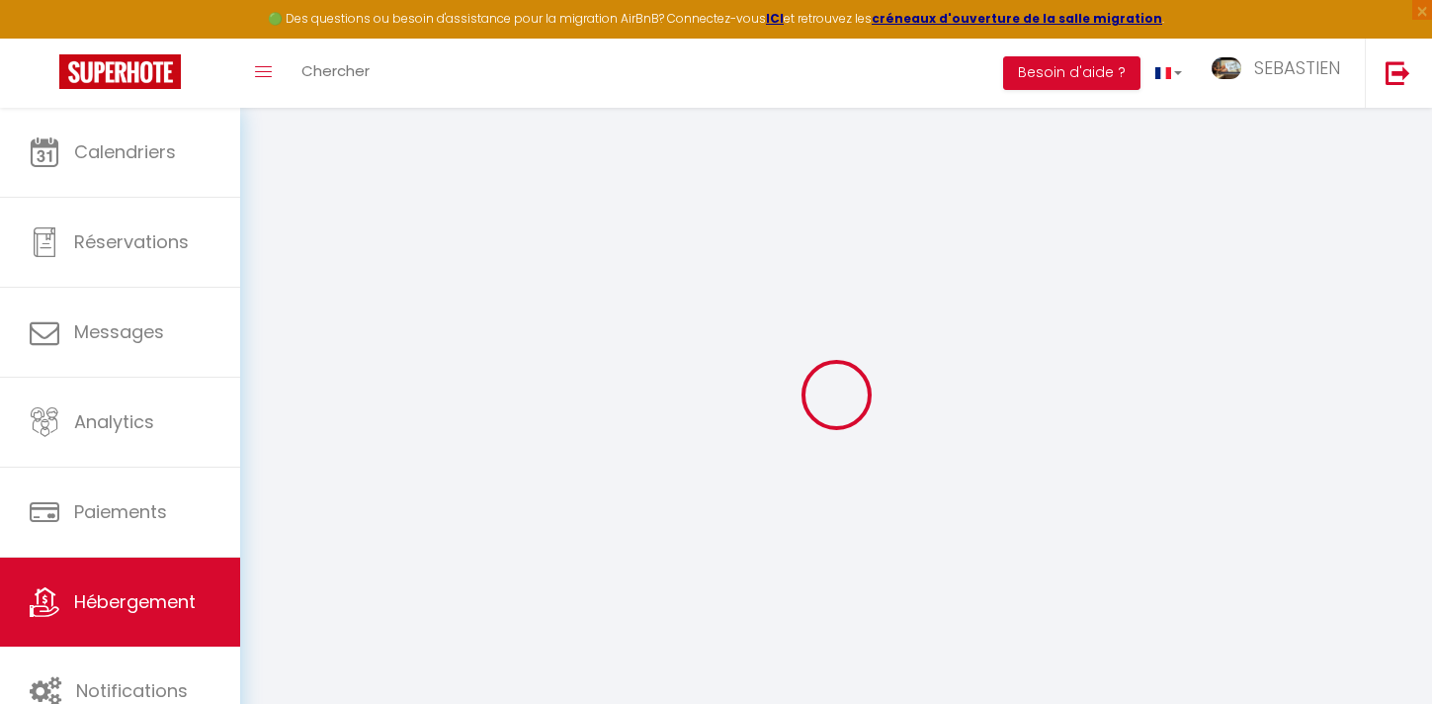
type input "[EMAIL_ADDRESS][DOMAIN_NAME]"
select select "12436"
checkbox input "true"
checkbox input "false"
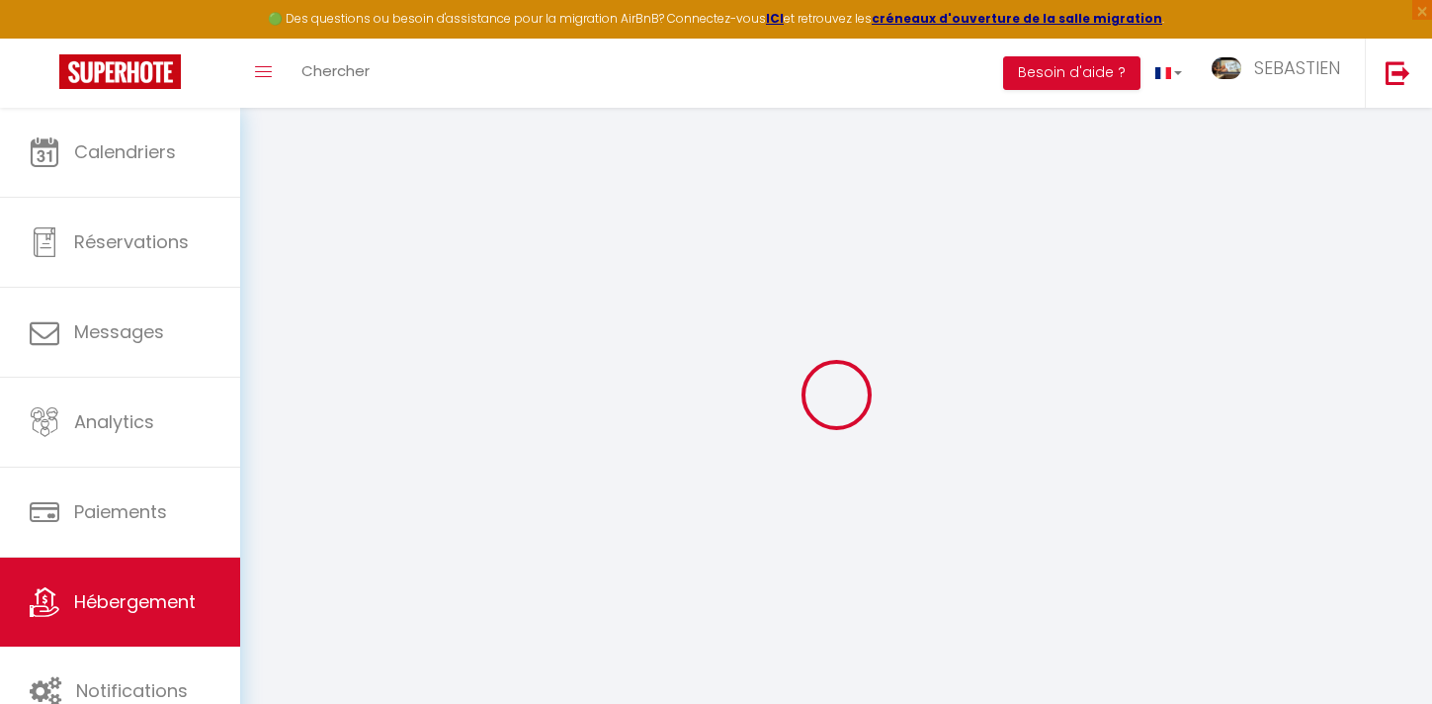
checkbox input "false"
radio input "true"
type input "0"
select select
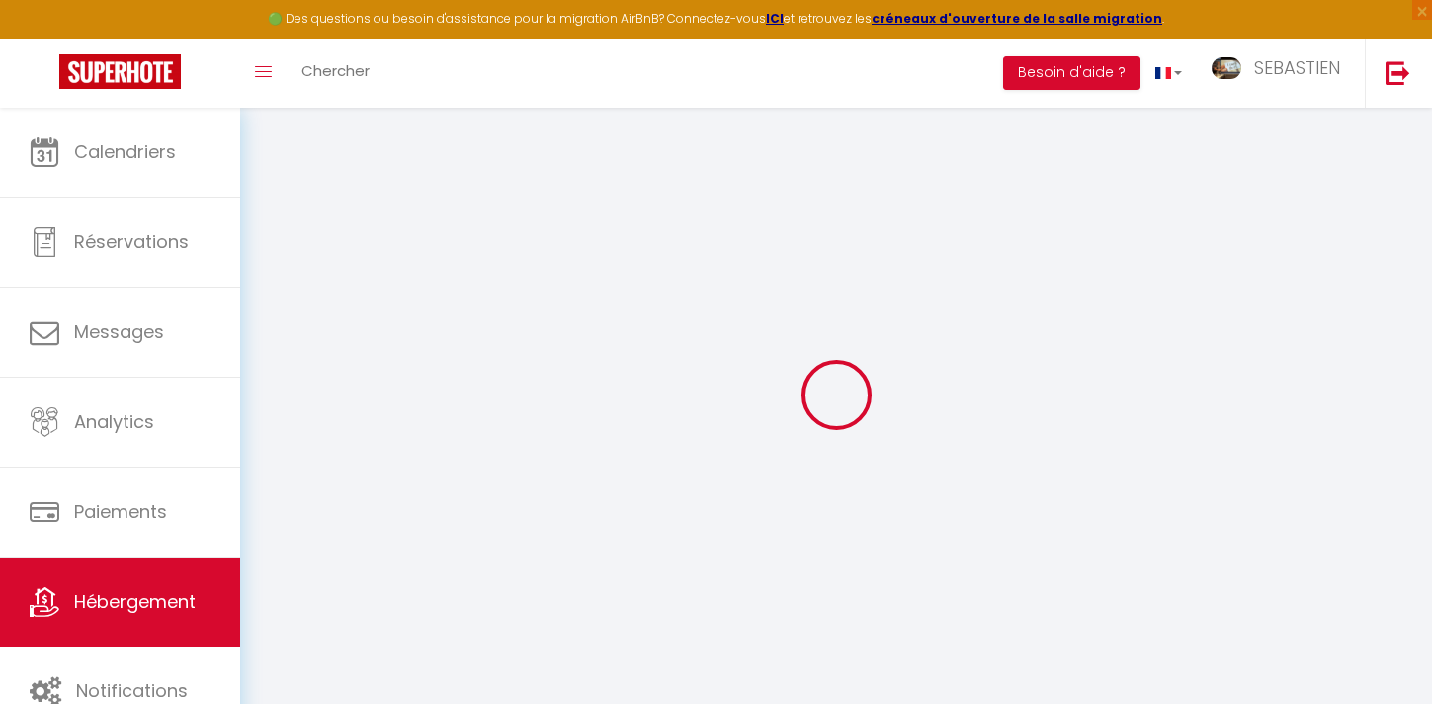
select select
checkbox input "true"
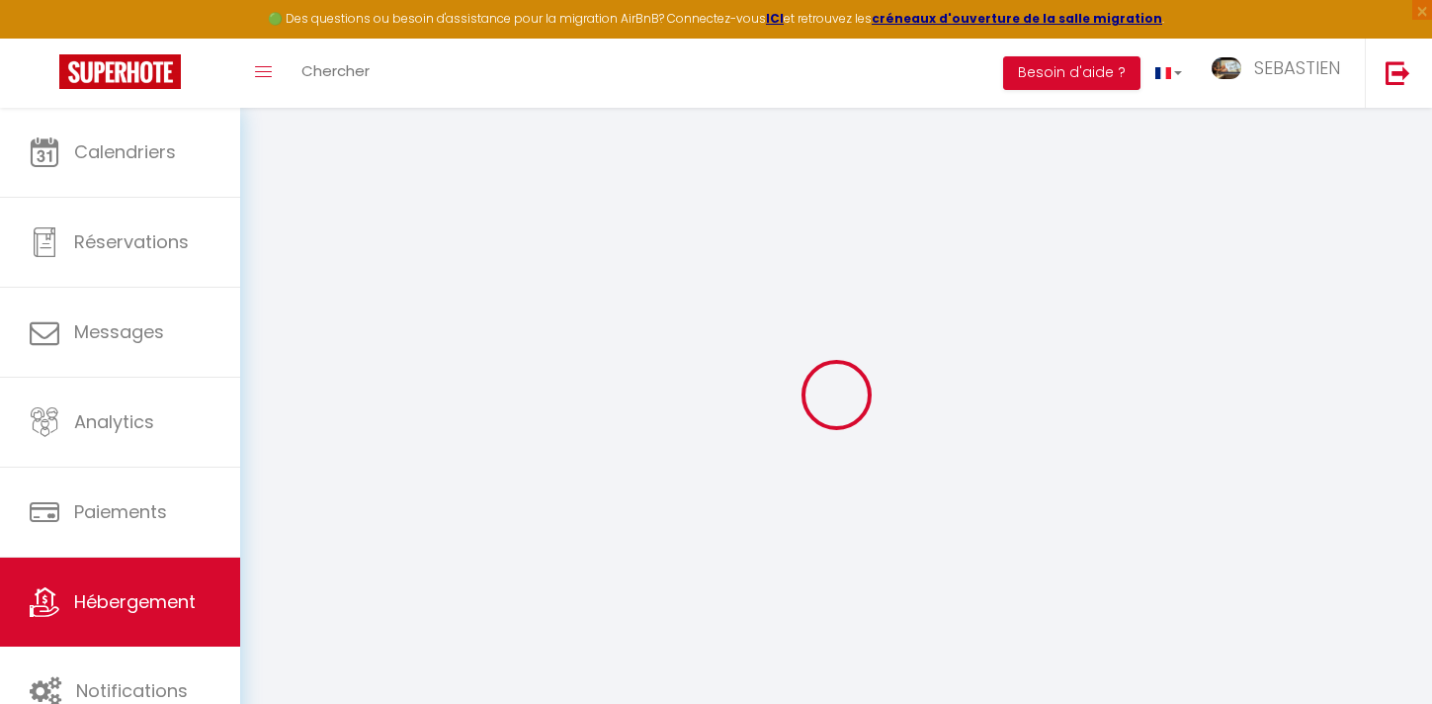
checkbox input "false"
select select
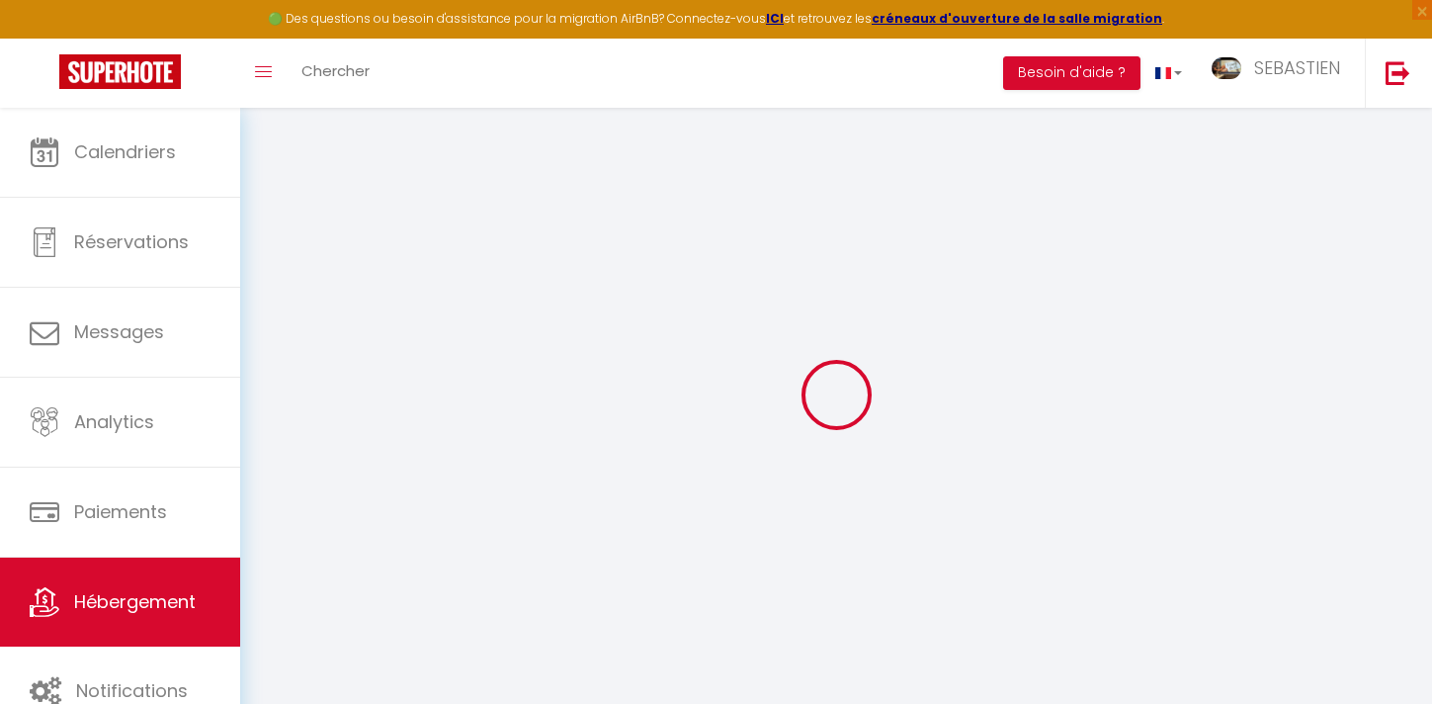
select select
checkbox input "true"
checkbox input "false"
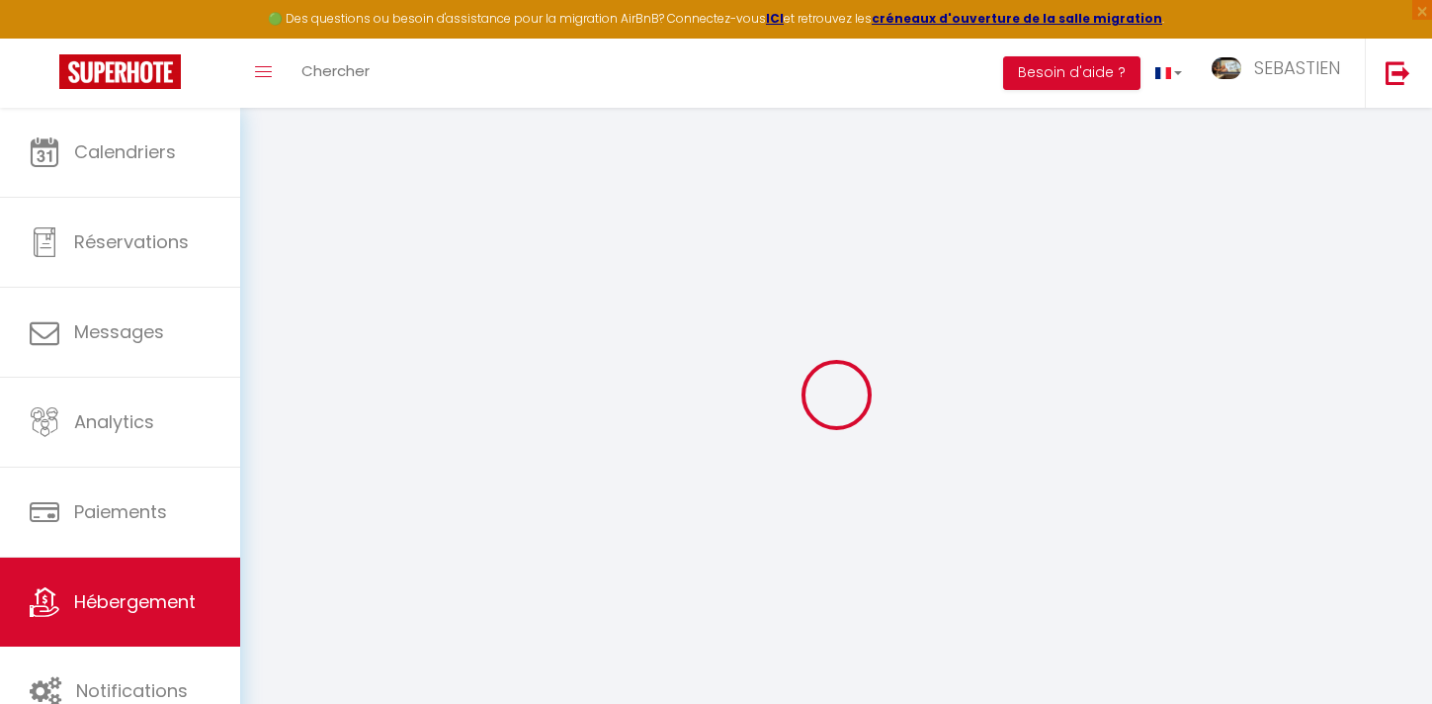
checkbox input "false"
checkbox input "true"
checkbox input "false"
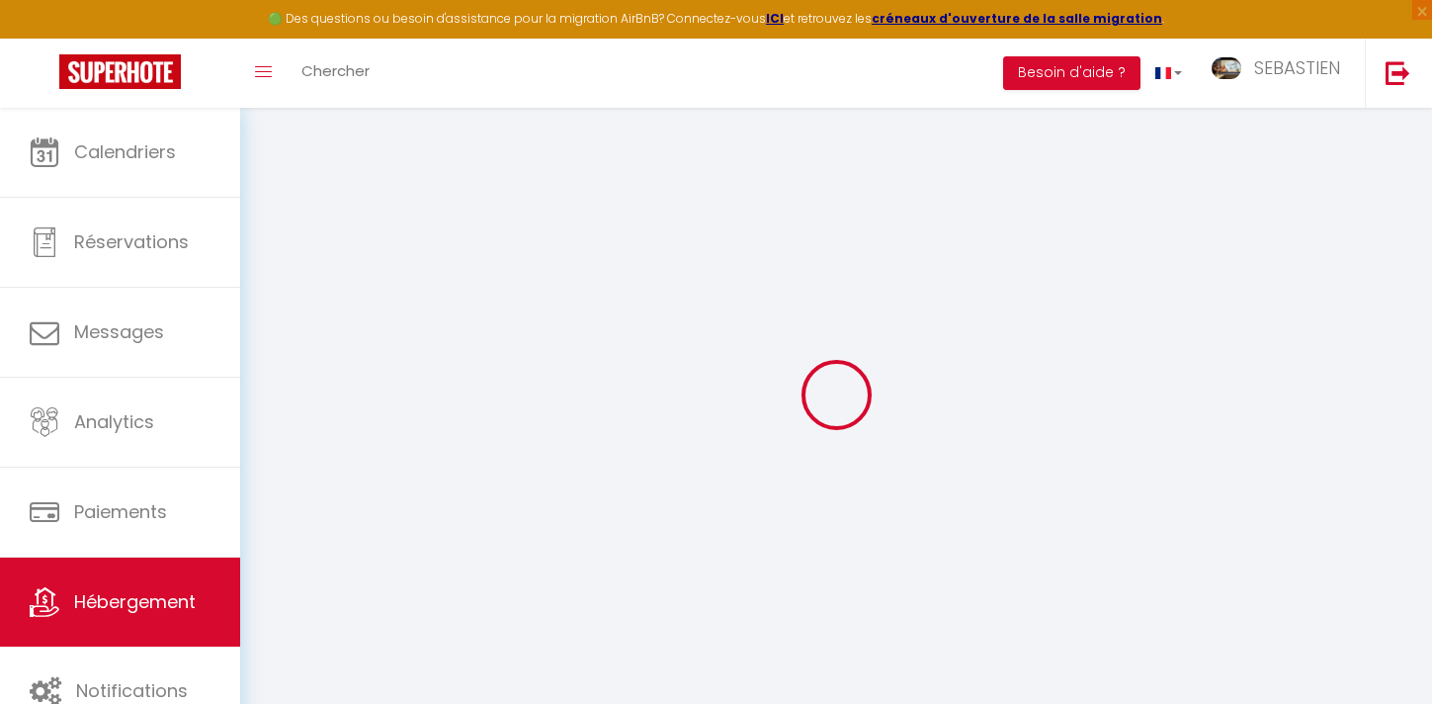
checkbox input "false"
checkbox input "true"
checkbox input "false"
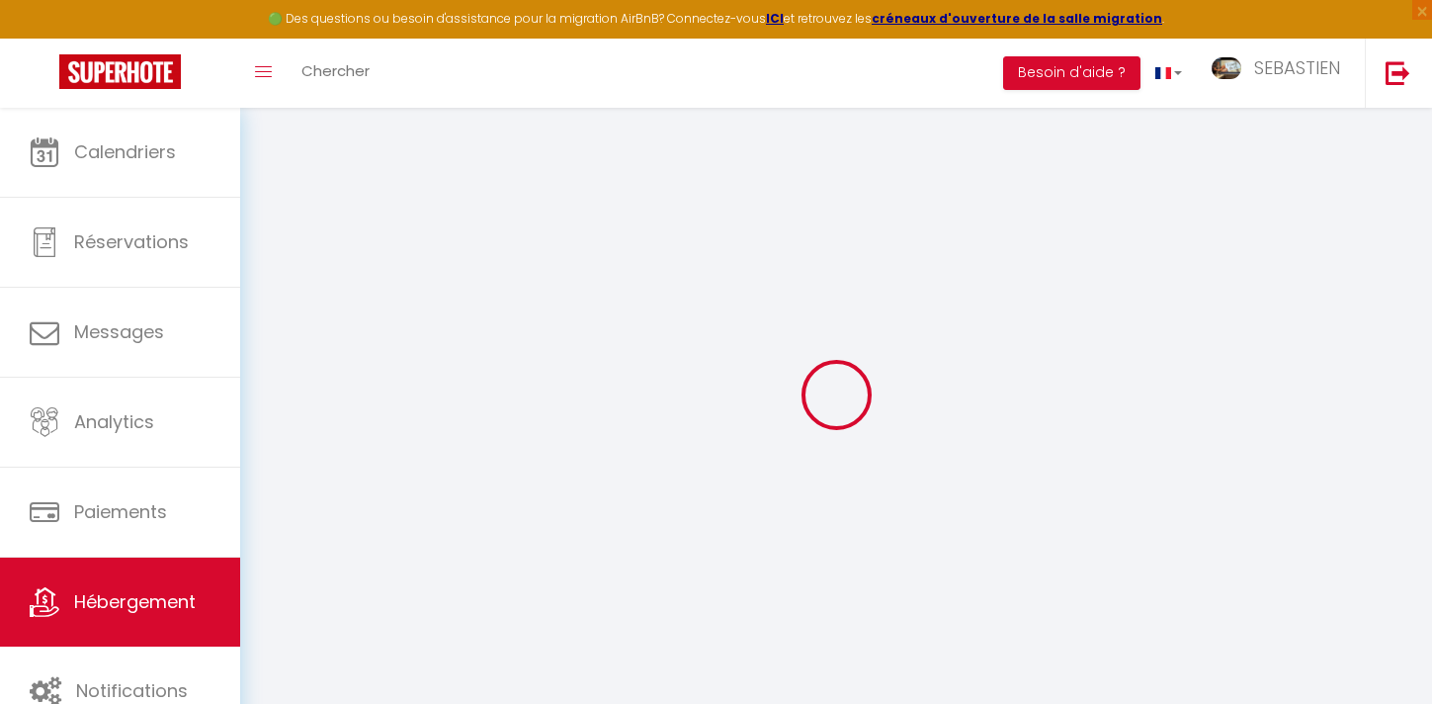
checkbox input "true"
checkbox input "false"
select select "17:00"
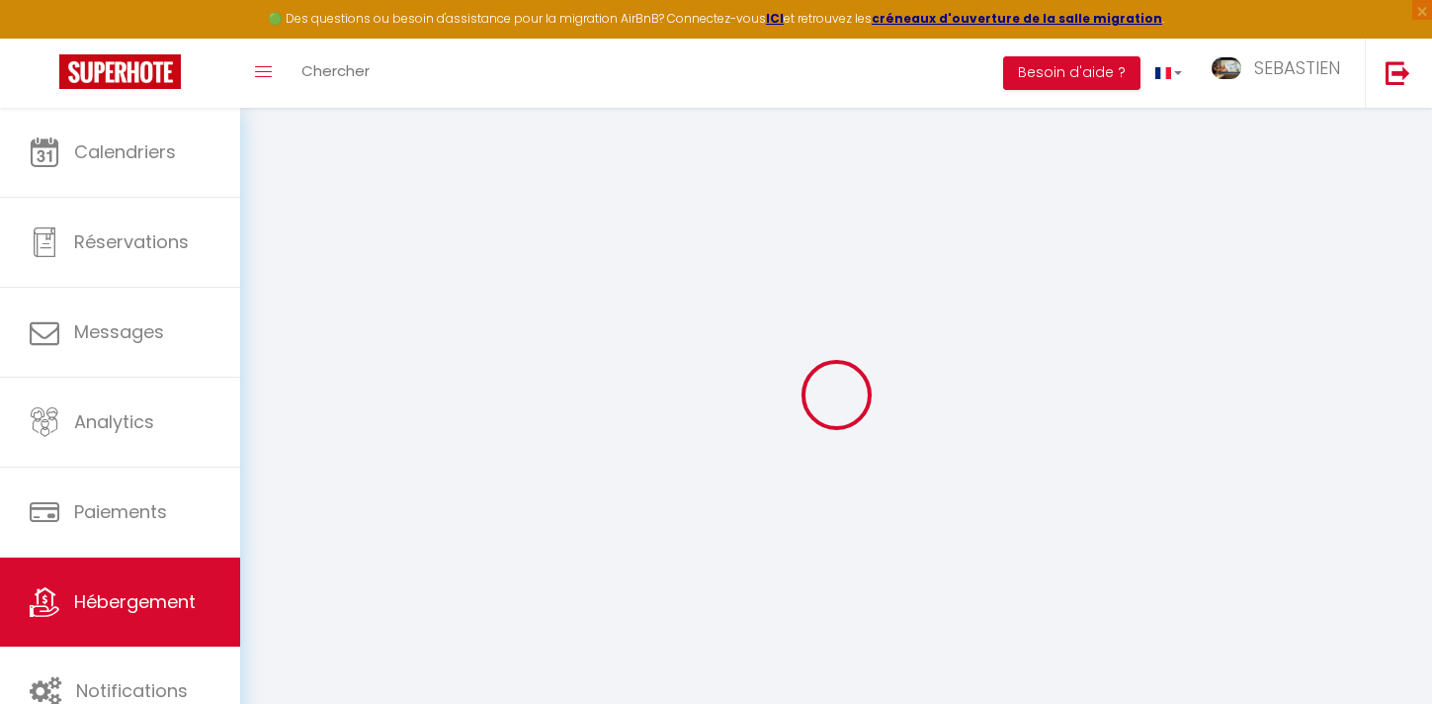
select select "23:45"
select select "10:00"
select select "15"
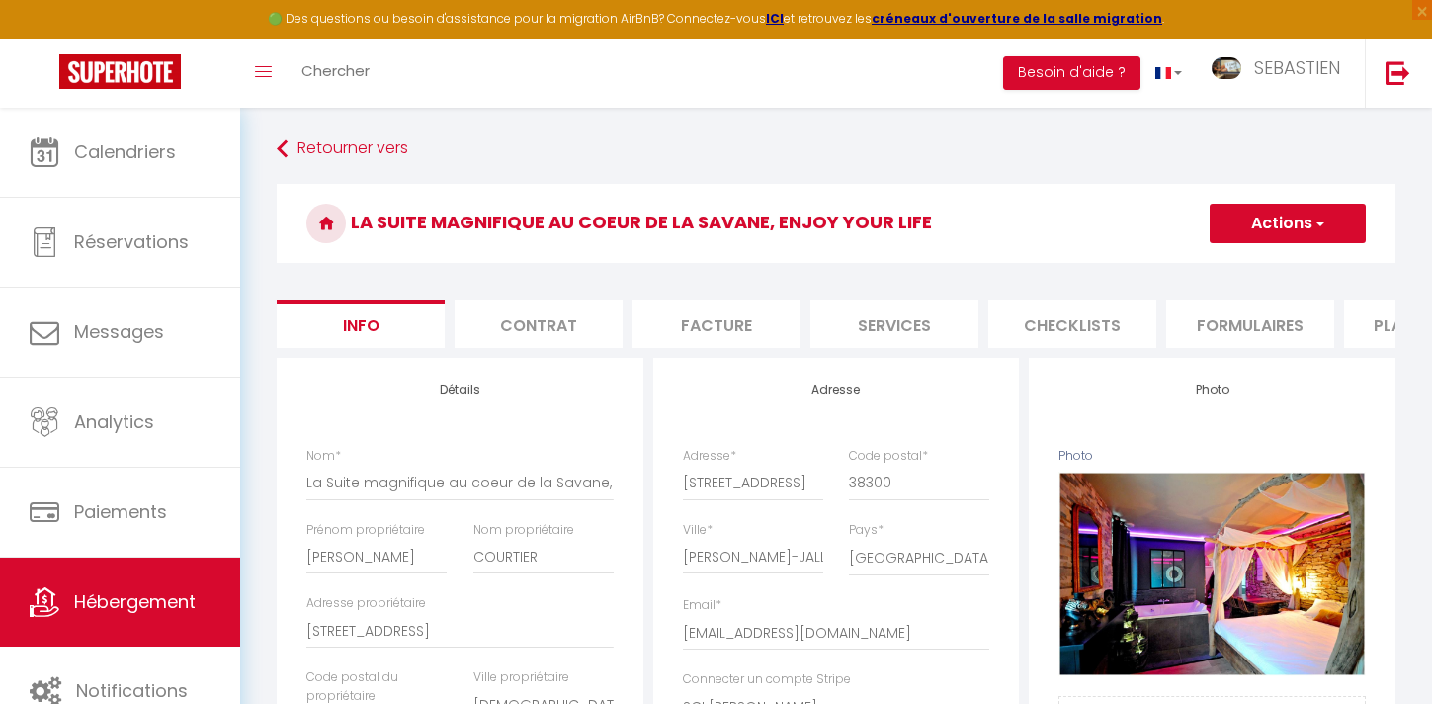
checkbox input "true"
checkbox input "false"
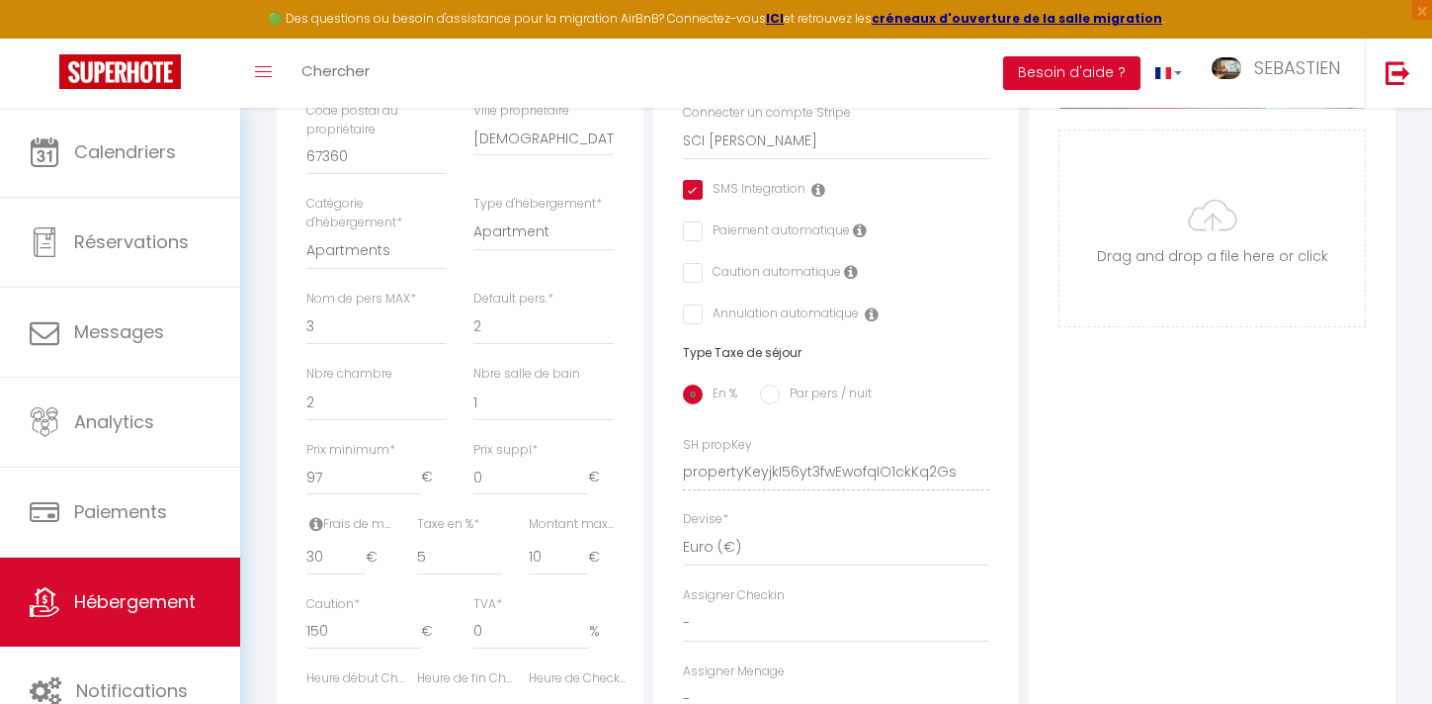
scroll to position [1037, 0]
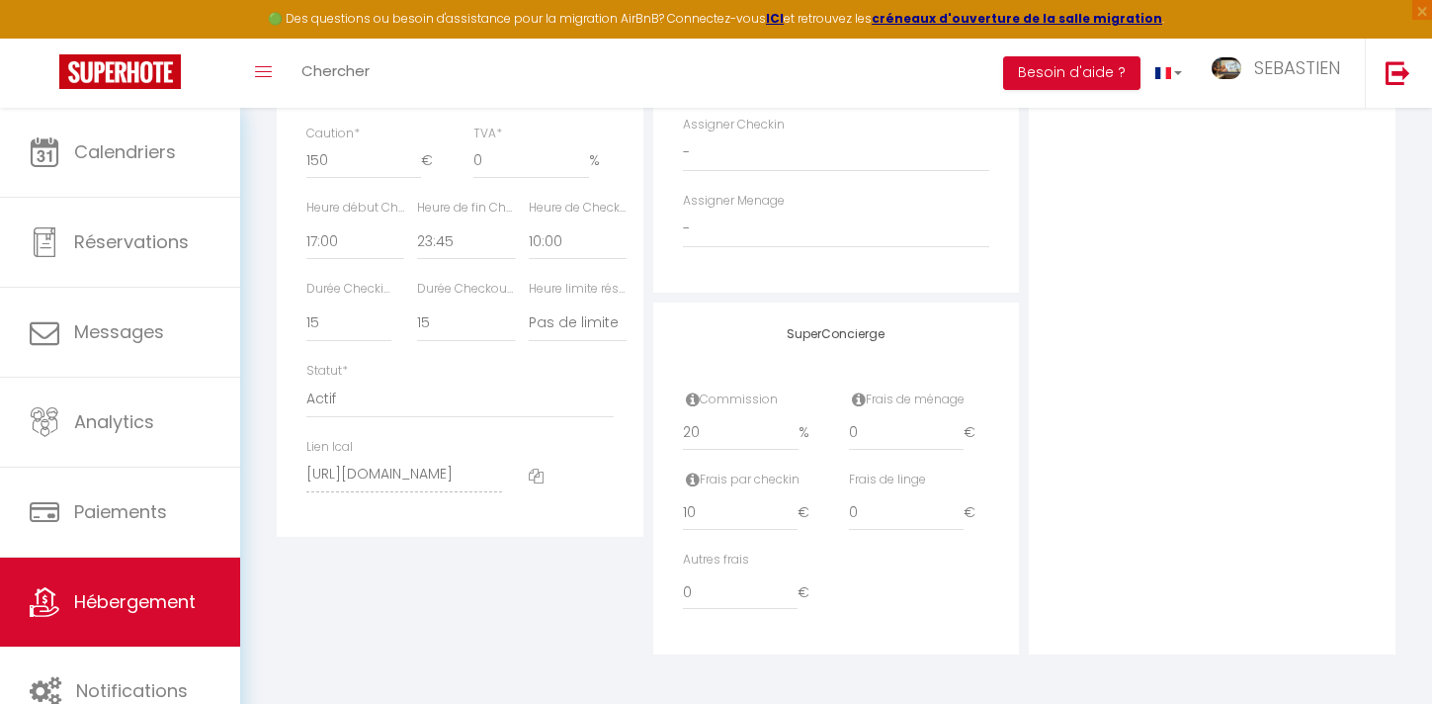
click at [540, 475] on icon at bounding box center [536, 476] width 15 height 15
click at [543, 469] on icon at bounding box center [536, 476] width 15 height 15
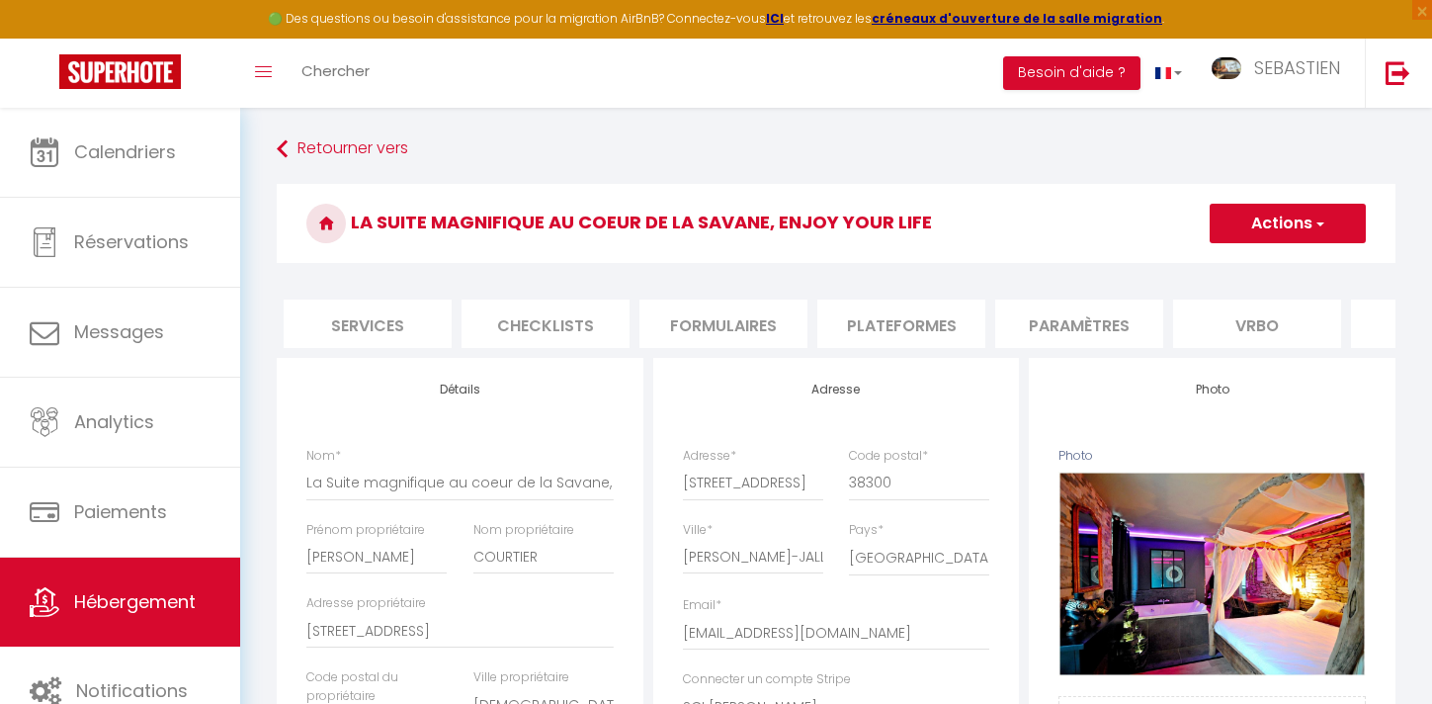
scroll to position [0, 519]
click at [909, 315] on li "Plateformes" at bounding box center [909, 323] width 168 height 48
select select
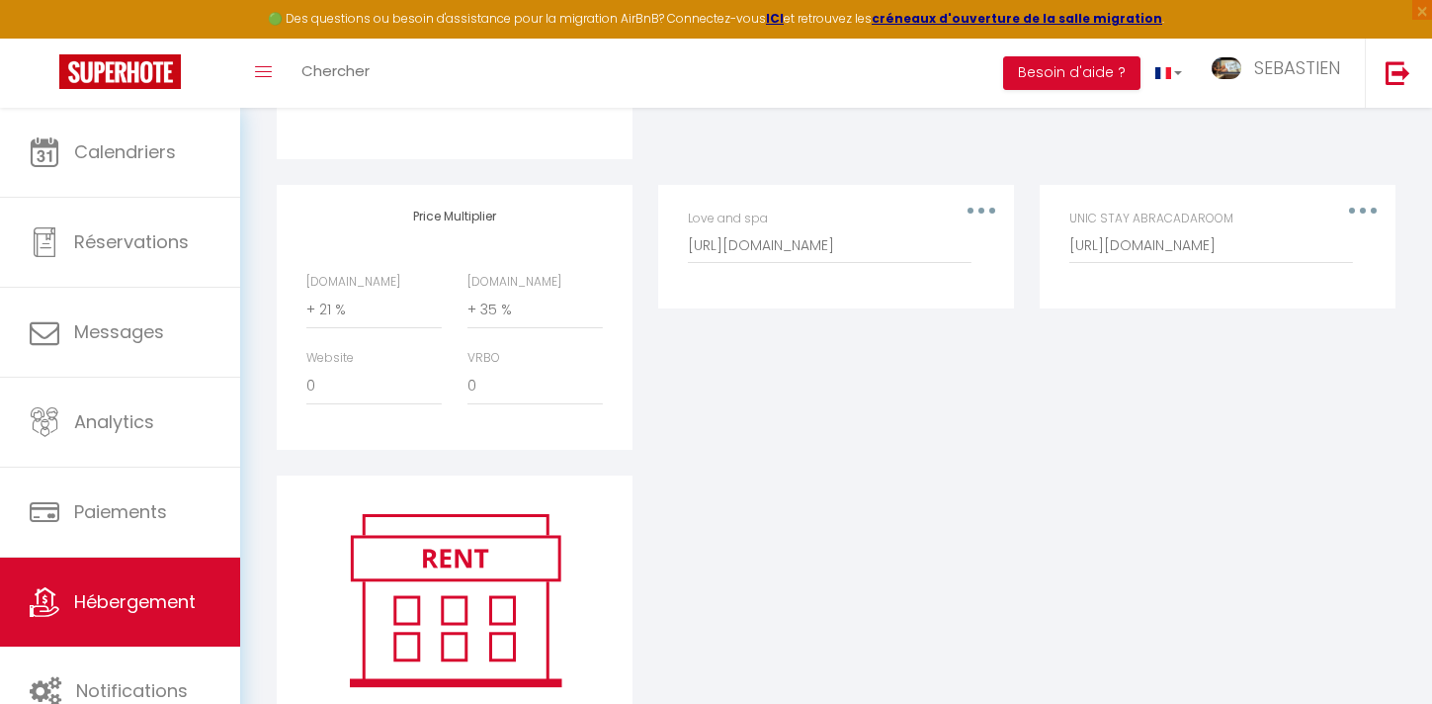
scroll to position [1150, 0]
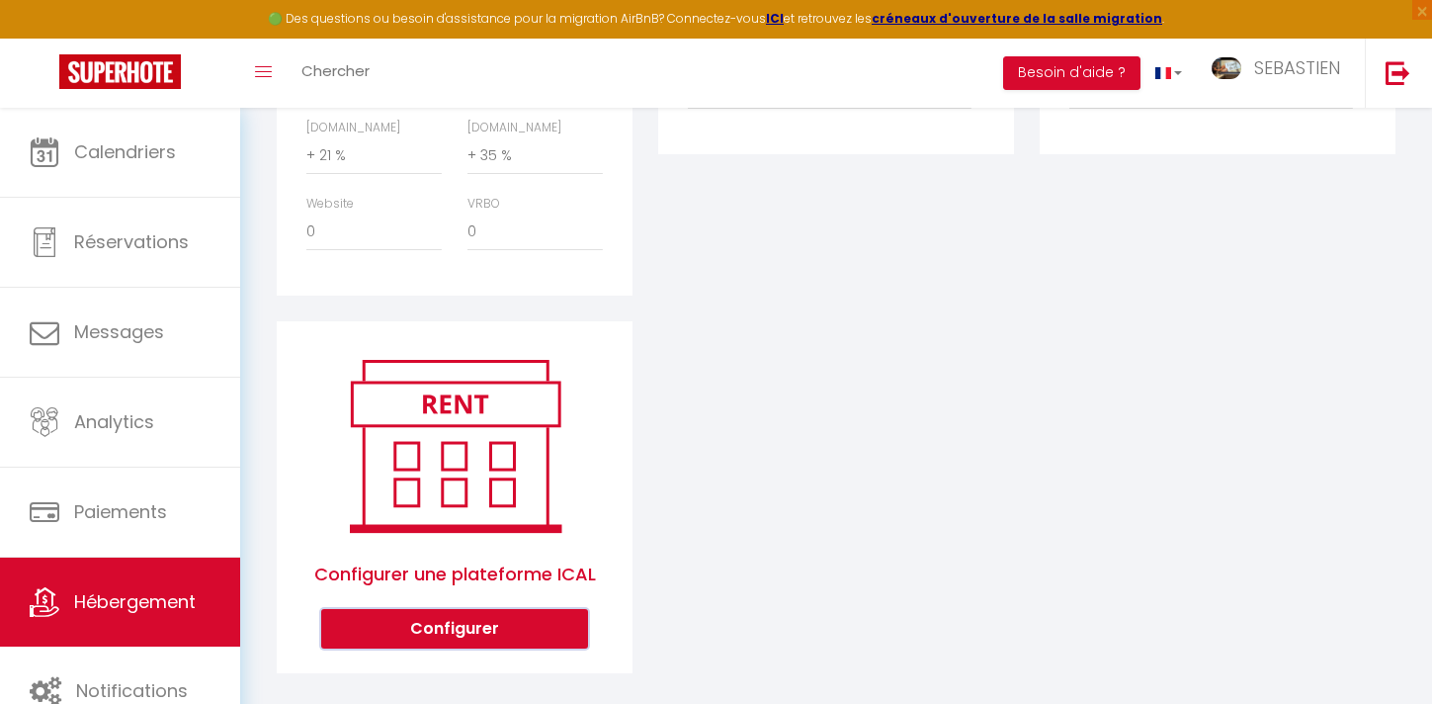
click at [512, 609] on button "Configurer" at bounding box center [454, 629] width 267 height 40
select select "1"
select select
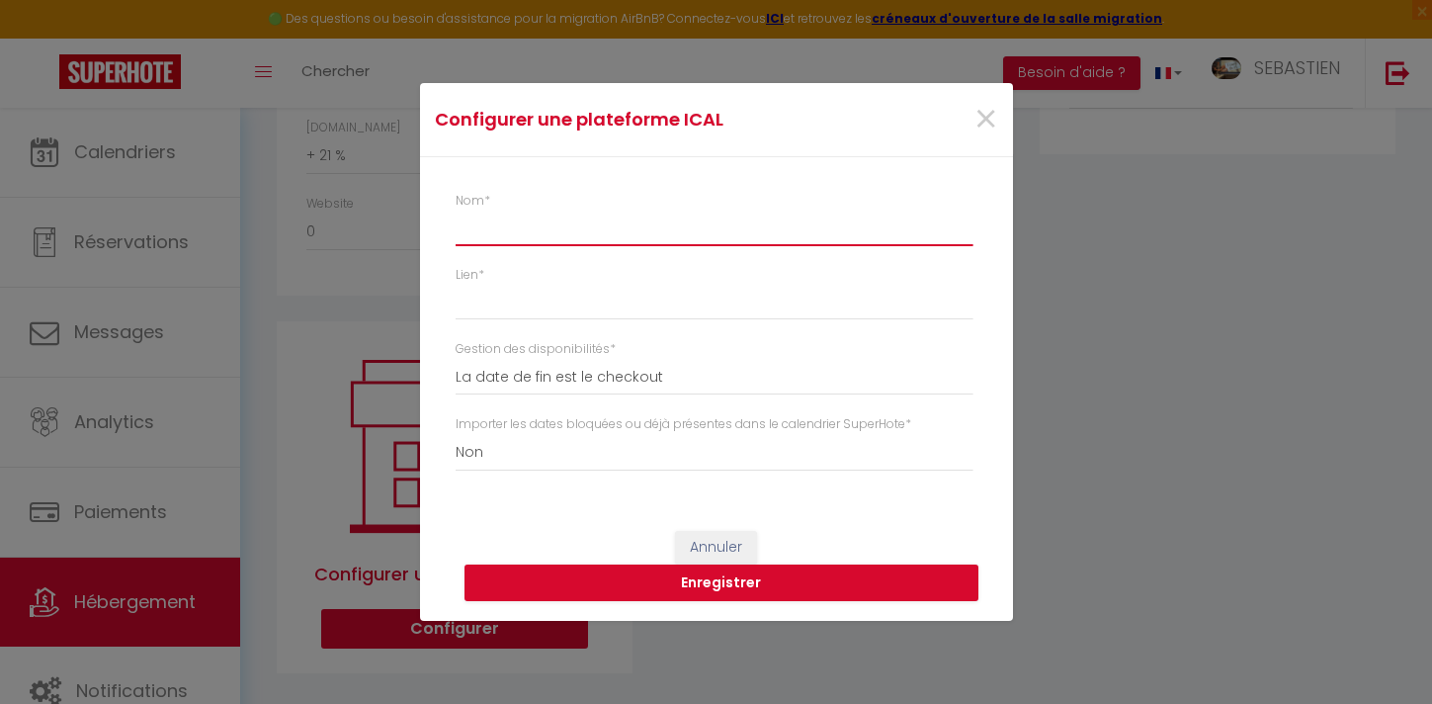
click at [582, 238] on input "Nom *" at bounding box center [714, 229] width 517 height 36
type input "V"
select select
type input "VR"
select select
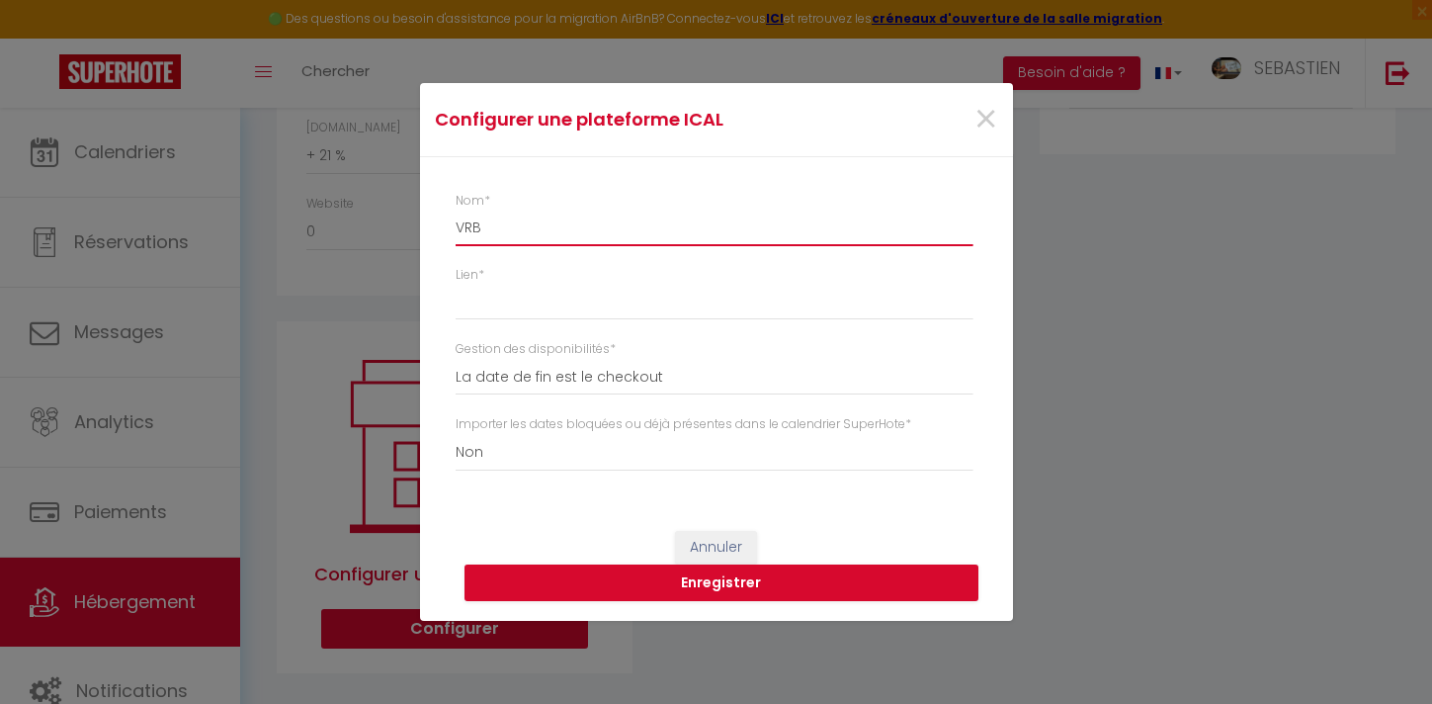
type input "VRBO"
select select
type input "VRBO"
select select
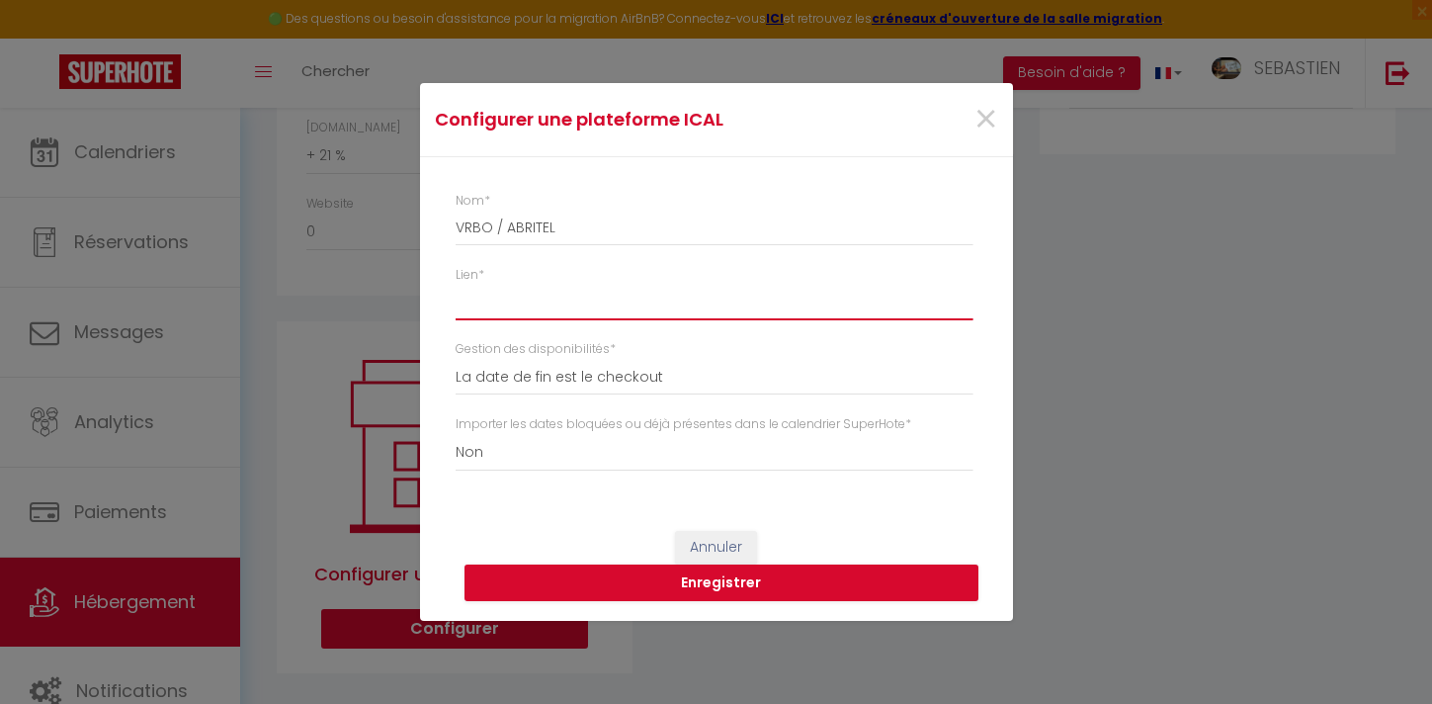
click at [513, 306] on input "Lien *" at bounding box center [714, 302] width 517 height 36
paste input "[URL][DOMAIN_NAME]"
click at [680, 585] on button "Enregistrer" at bounding box center [722, 583] width 514 height 38
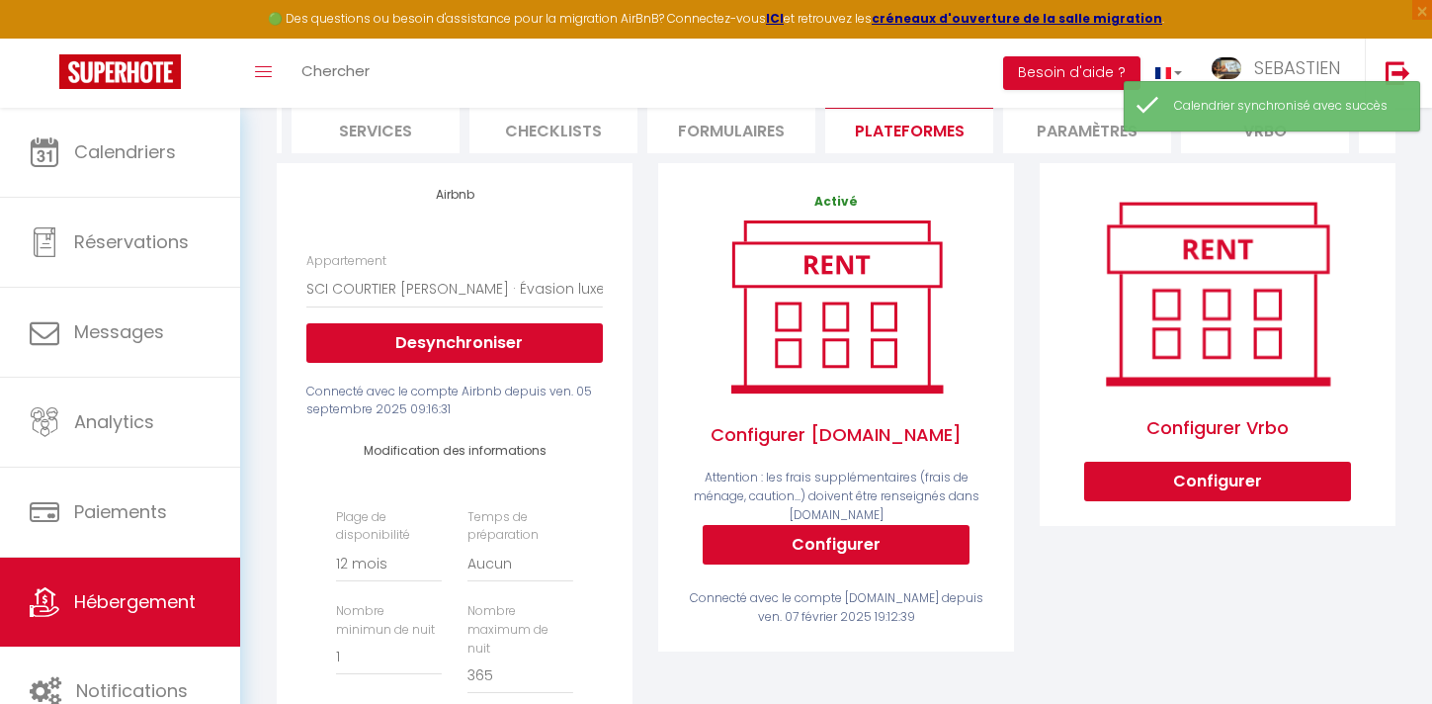
scroll to position [158, 0]
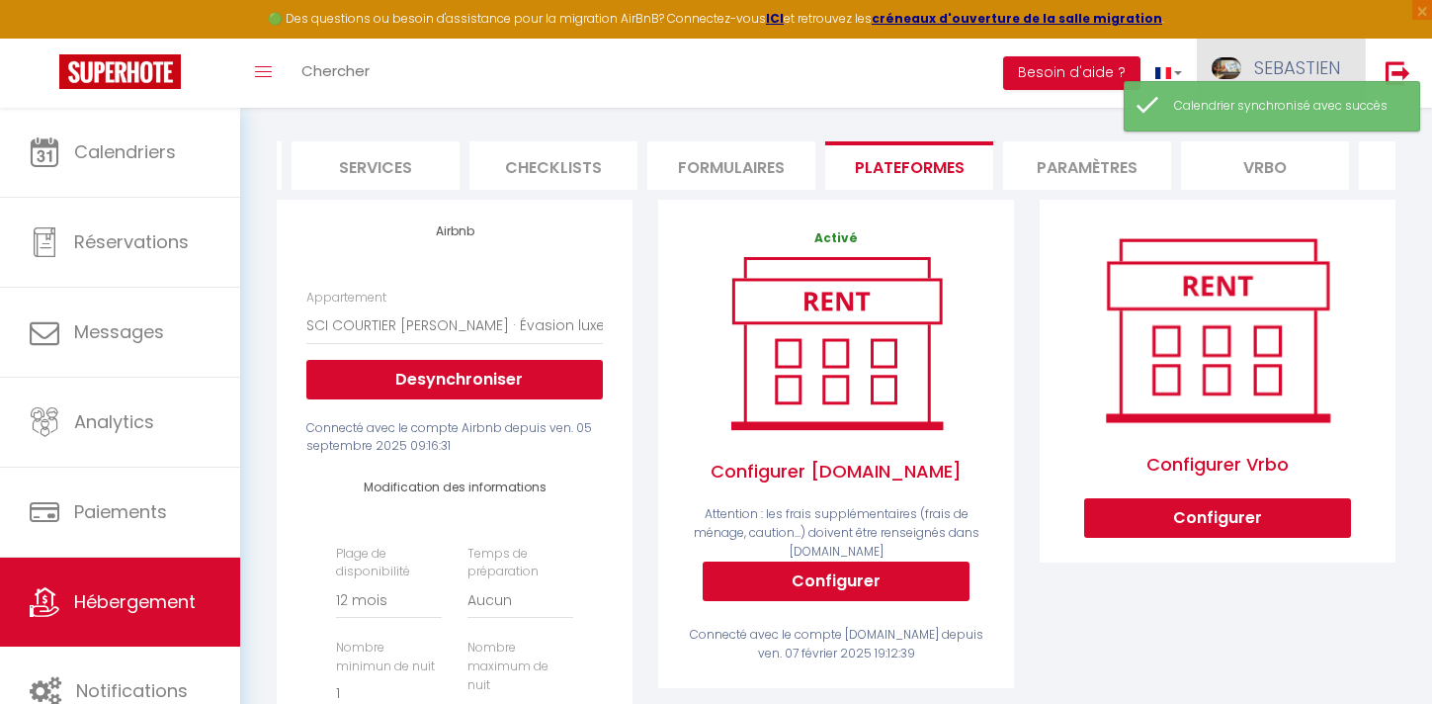
click at [1338, 69] on span "SEBASTIEN" at bounding box center [1297, 67] width 86 height 25
click at [1317, 136] on link "Paramètres" at bounding box center [1286, 138] width 146 height 34
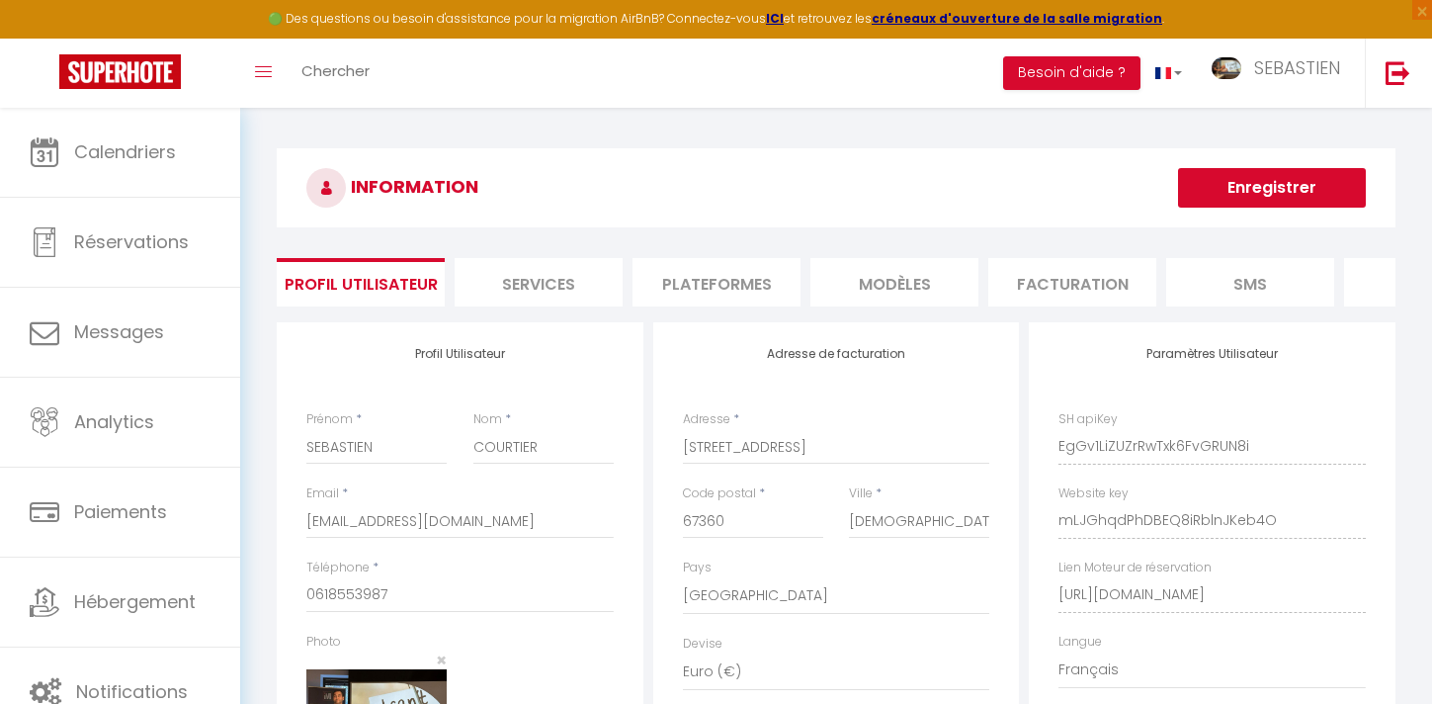
click at [748, 290] on li "Plateformes" at bounding box center [717, 282] width 168 height 48
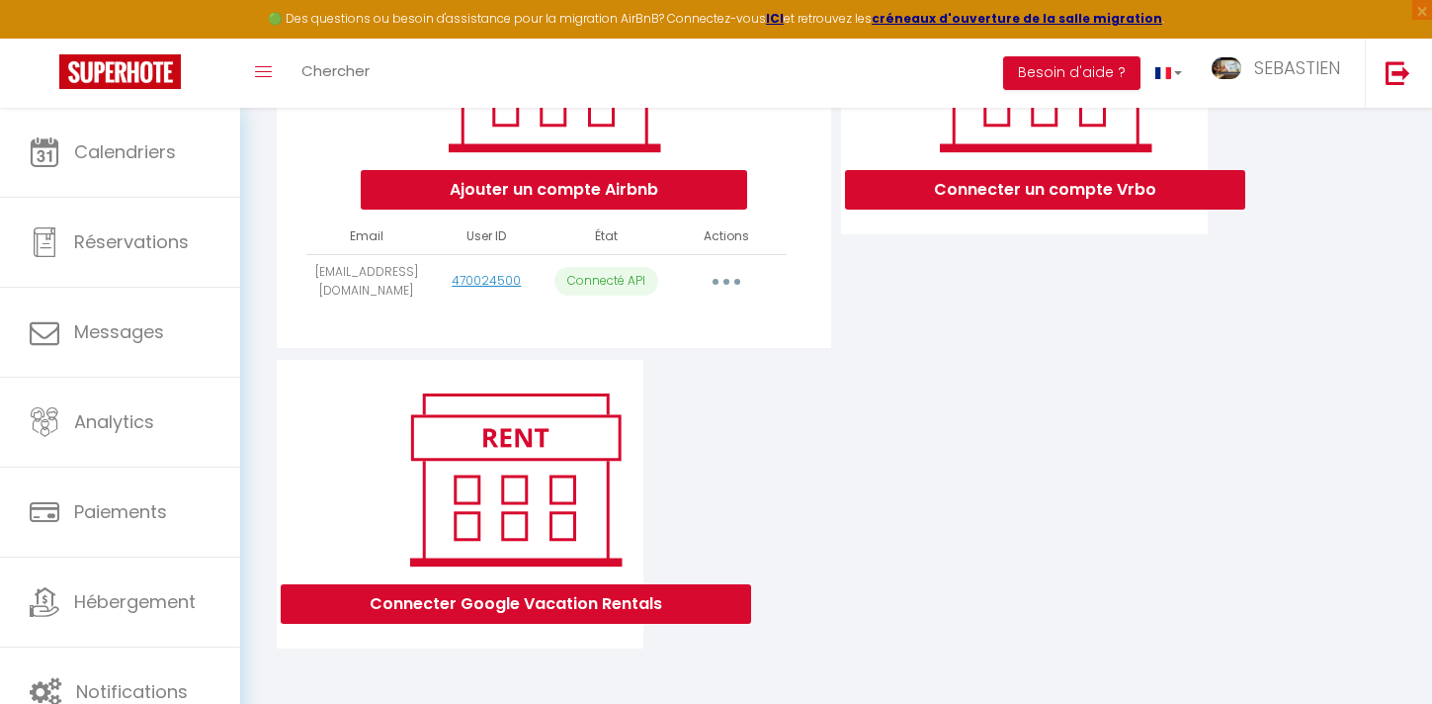
scroll to position [394, 0]
click at [660, 605] on button "Connecter Google Vacation Rentals" at bounding box center [516, 604] width 470 height 40
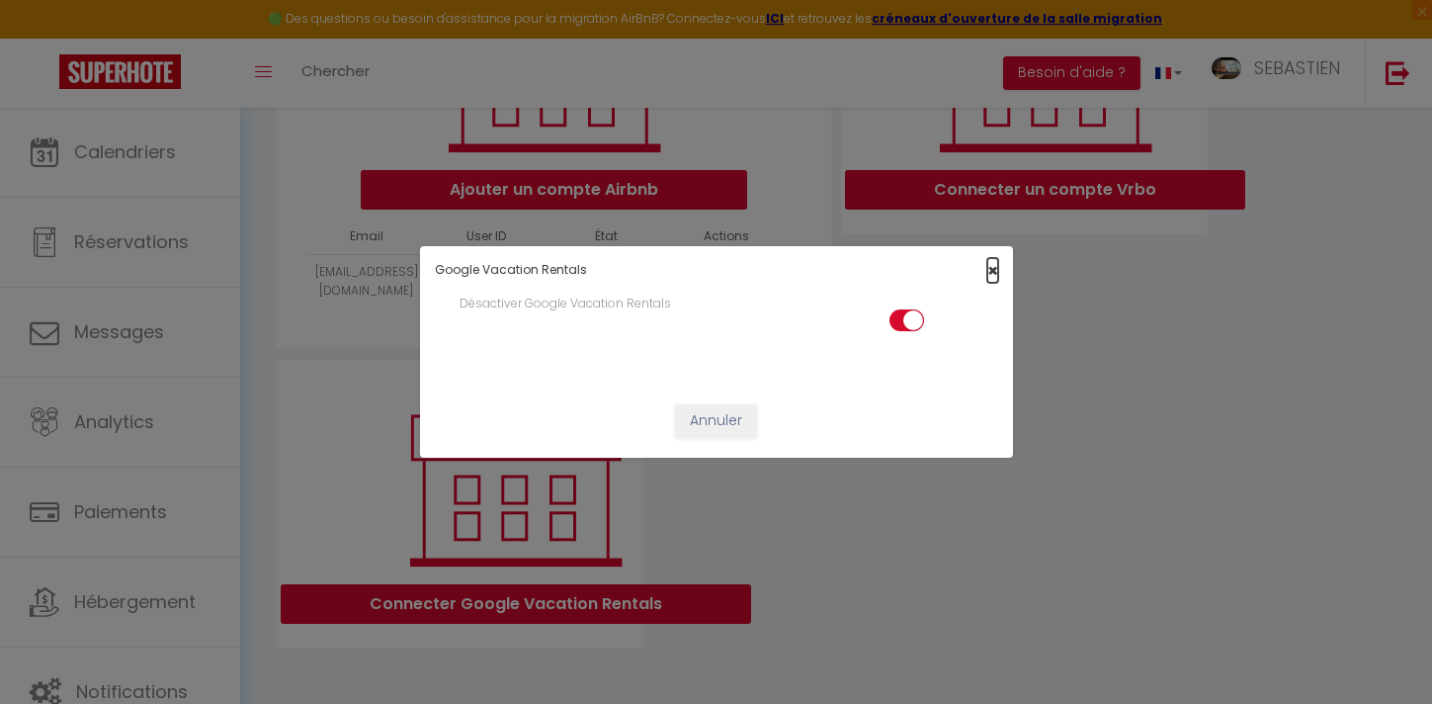
click at [988, 275] on span "×" at bounding box center [992, 270] width 11 height 25
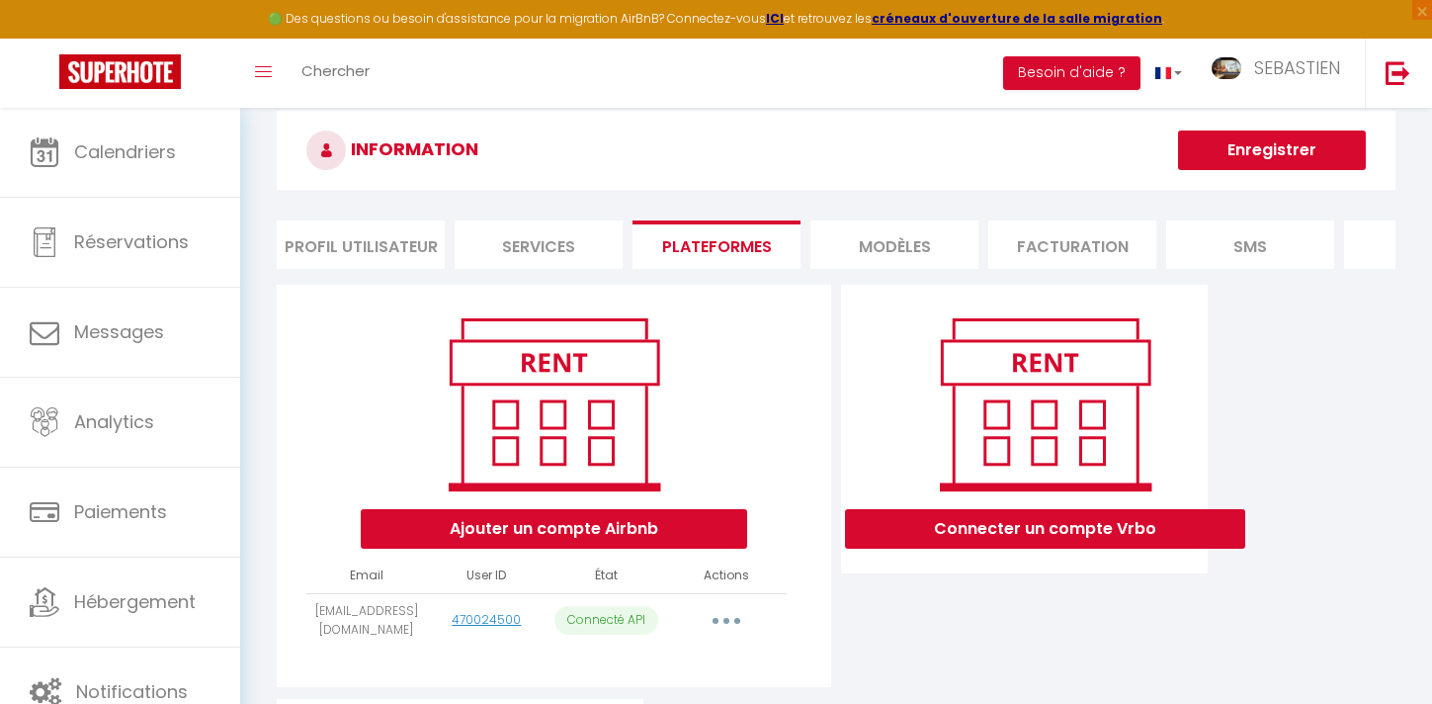
scroll to position [0, 0]
